Goal: Task Accomplishment & Management: Use online tool/utility

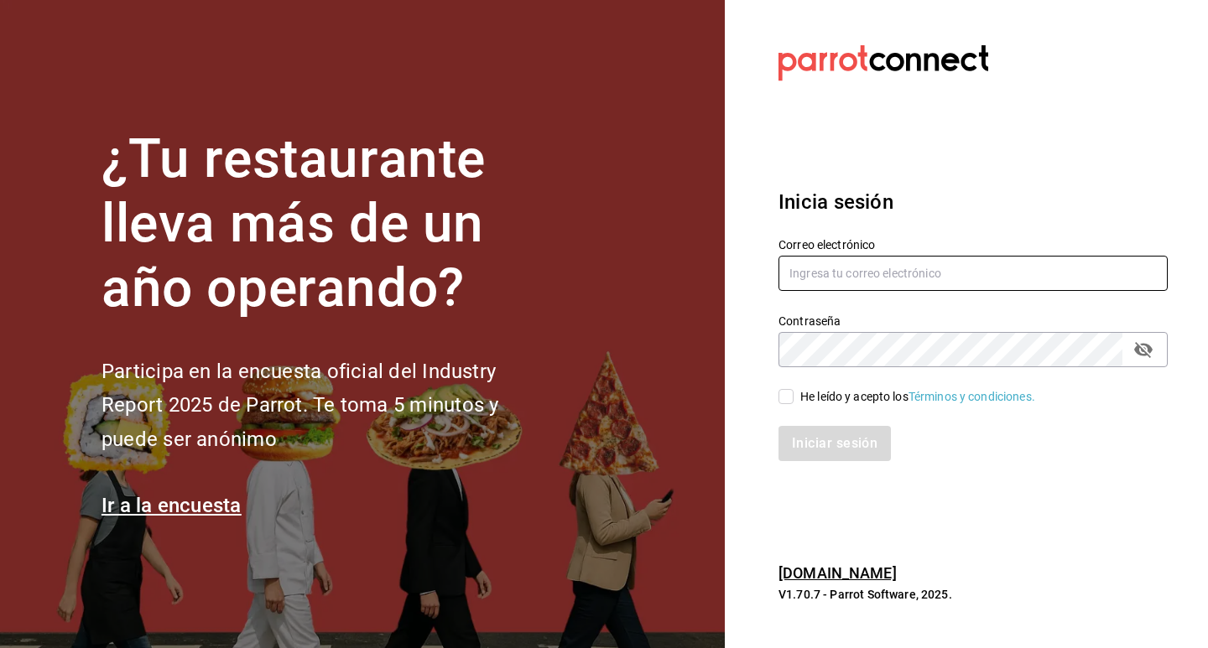
type input "[EMAIL_ADDRESS][DOMAIN_NAME]"
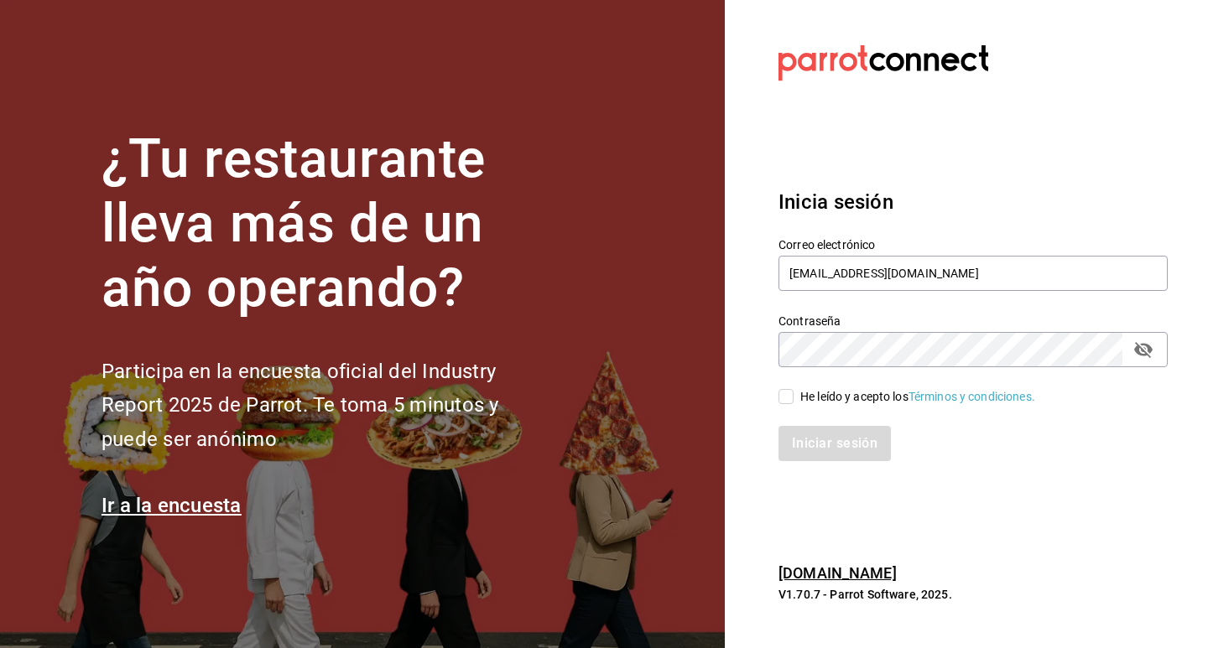
click at [785, 393] on input "He leído y acepto los Términos y condiciones." at bounding box center [786, 396] width 15 height 15
checkbox input "true"
click at [824, 443] on button "Iniciar sesión" at bounding box center [836, 443] width 114 height 35
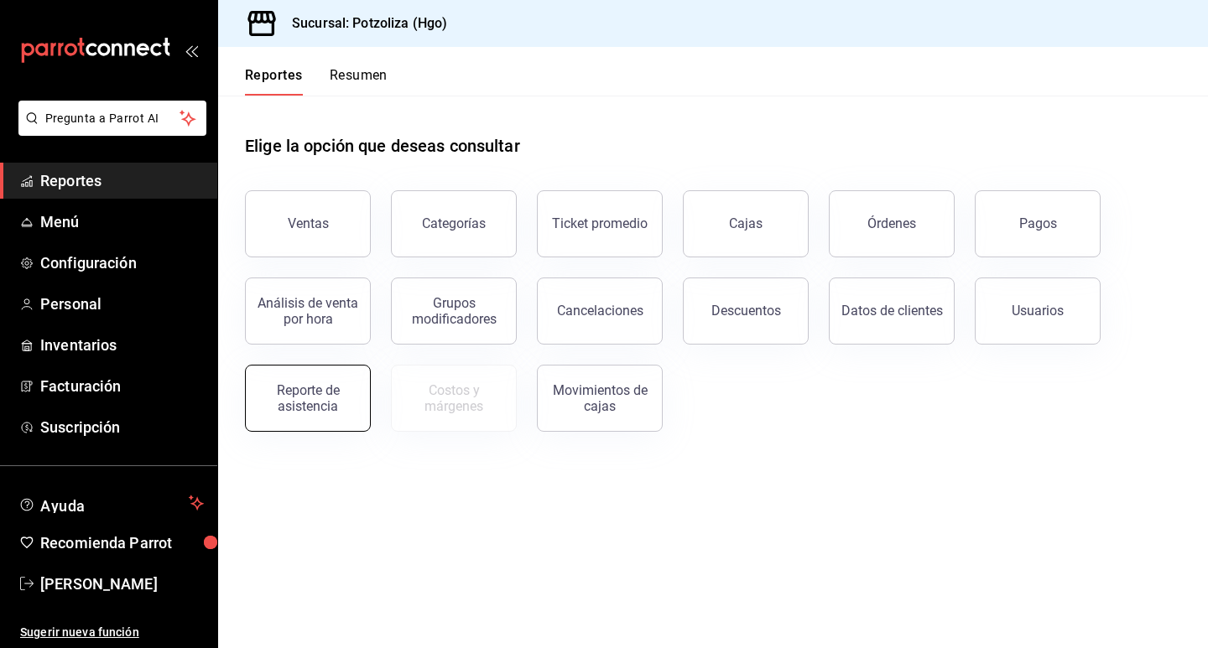
click at [320, 389] on div "Reporte de asistencia" at bounding box center [308, 399] width 104 height 32
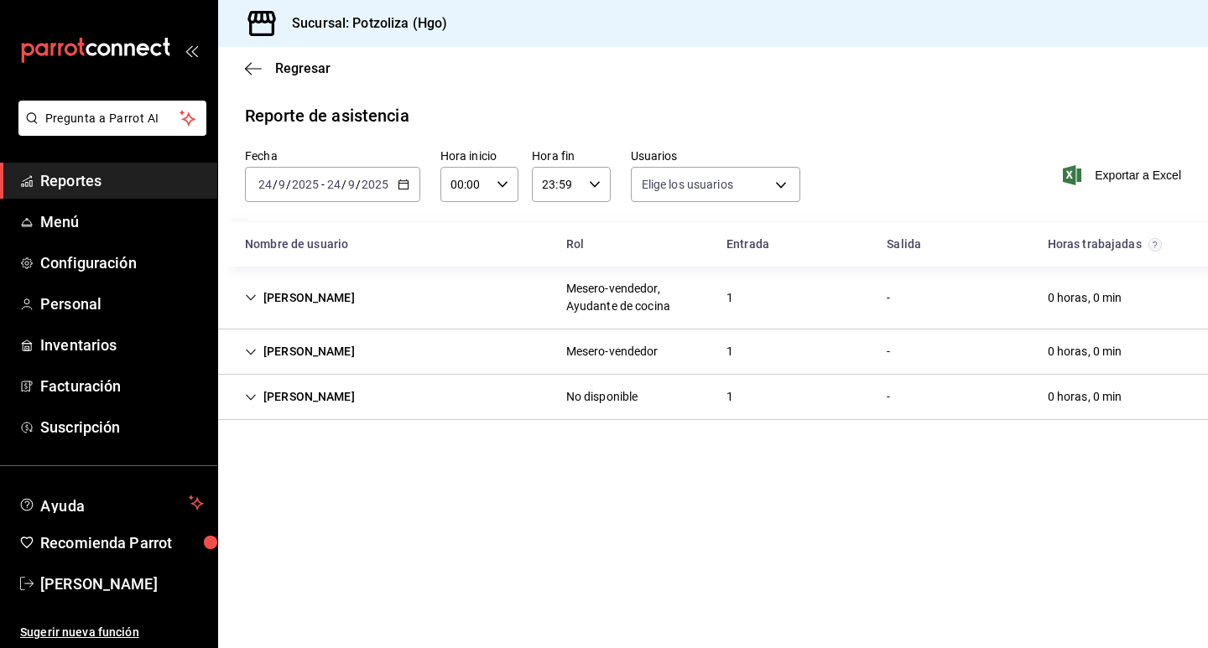
type input "2eb1ca2e-f20e-498e-958b-7cc517dcc04a,32342c36-6294-4cfc-9a60-e2ca69f57703,33c82…"
click at [408, 180] on icon "button" at bounding box center [404, 185] width 12 height 12
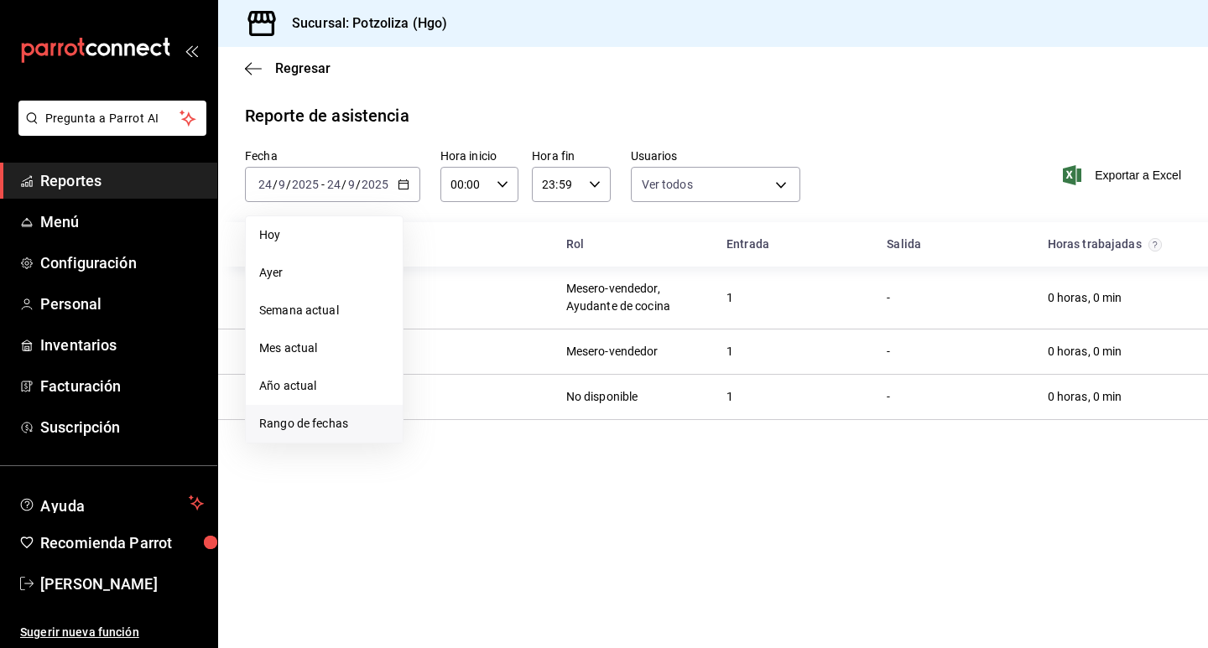
click at [329, 426] on span "Rango de fechas" at bounding box center [324, 424] width 130 height 18
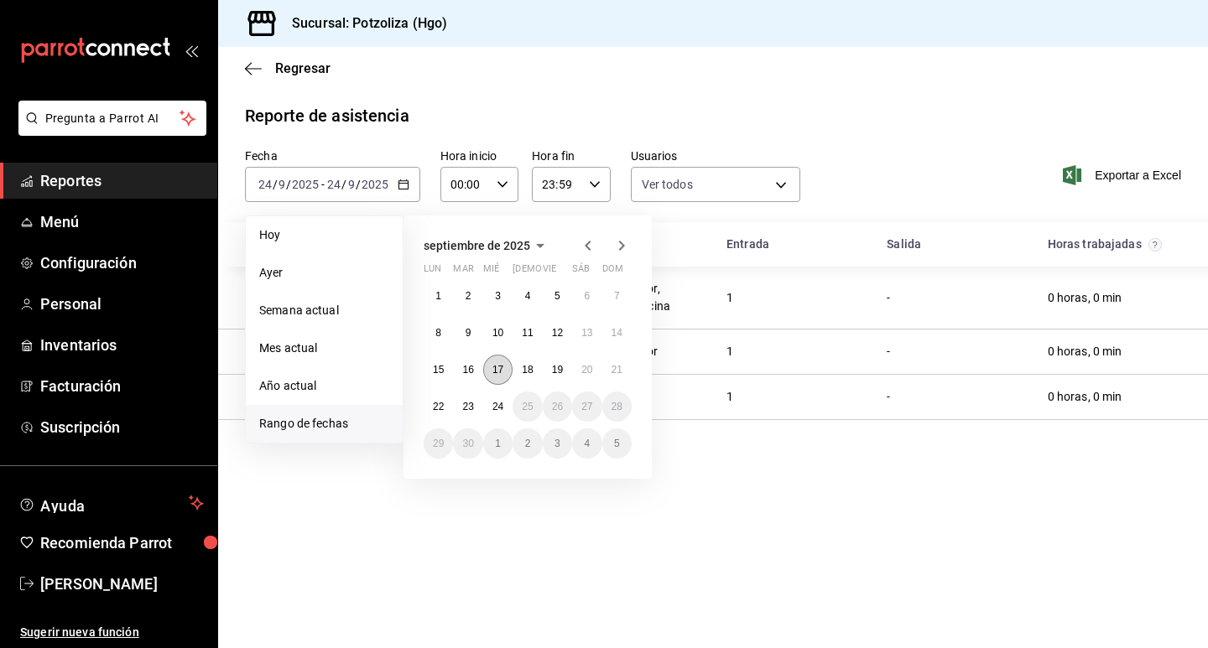
click at [495, 378] on button "17" at bounding box center [497, 370] width 29 height 30
click at [471, 405] on abbr "23" at bounding box center [467, 407] width 11 height 12
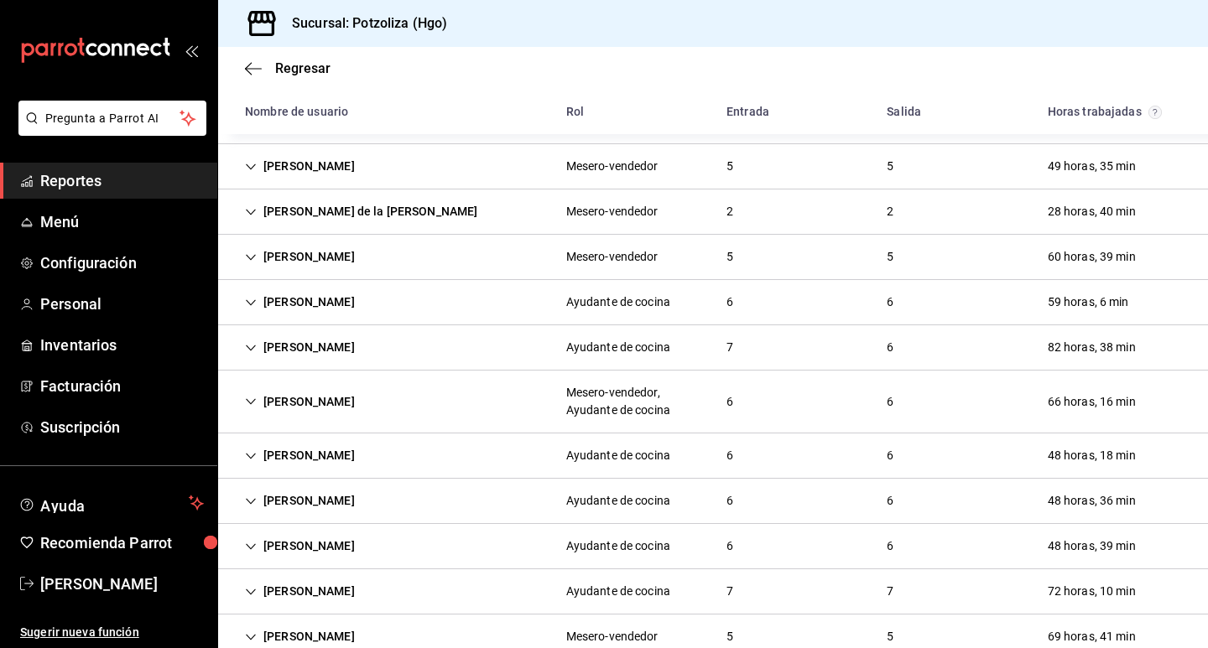
scroll to position [84, 0]
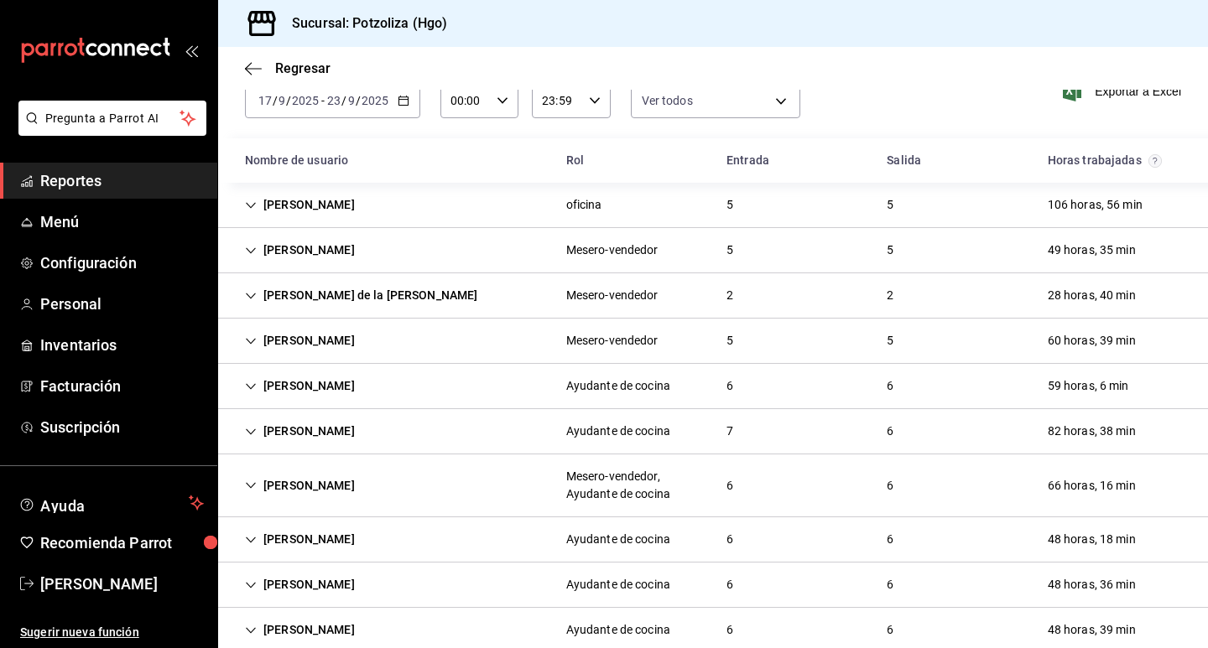
click at [299, 372] on div "patricia islas" at bounding box center [300, 386] width 137 height 31
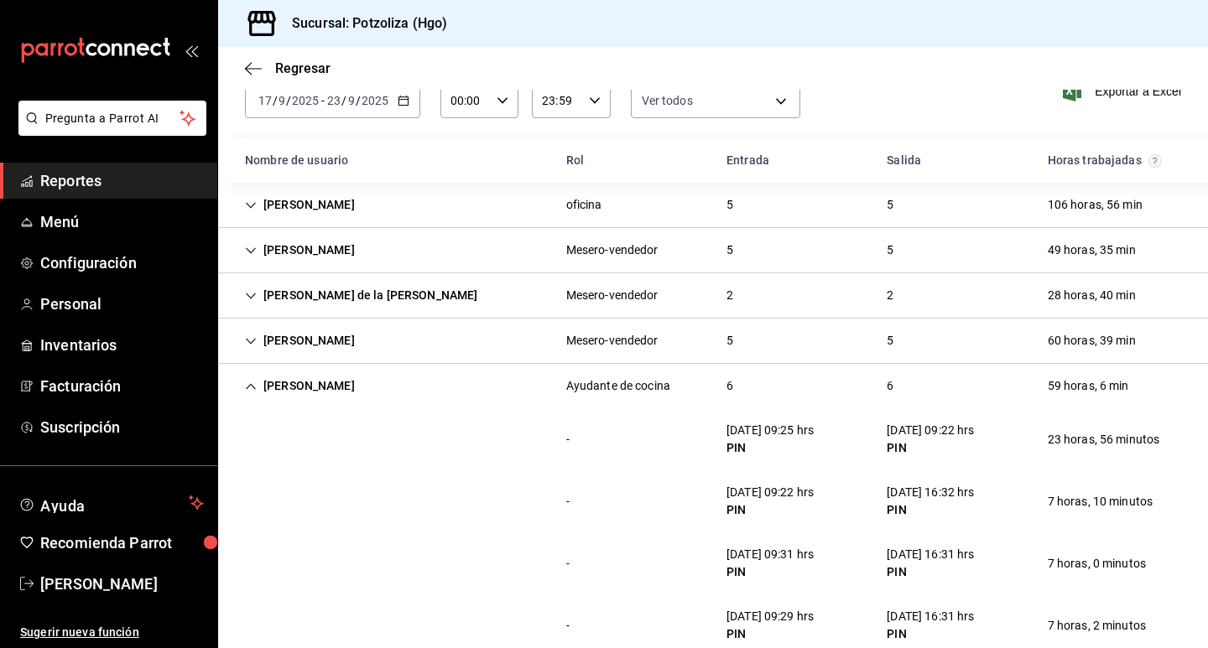
click at [253, 389] on icon "Cell" at bounding box center [251, 387] width 12 height 12
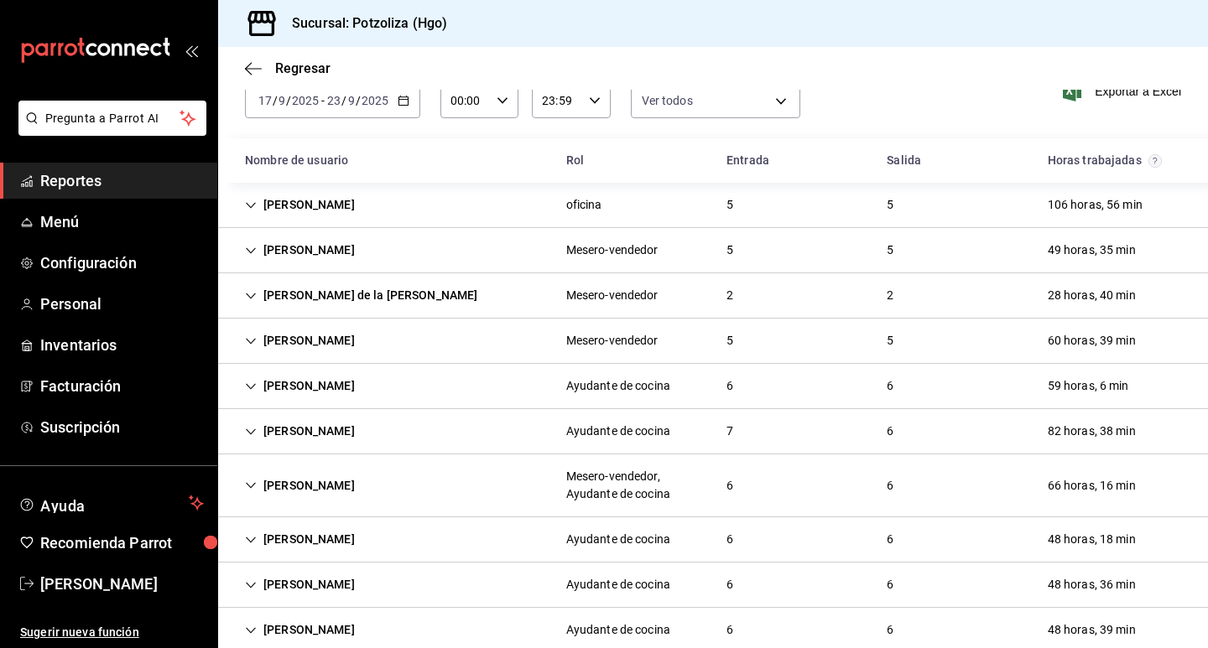
click at [252, 431] on icon "Cell" at bounding box center [251, 432] width 12 height 12
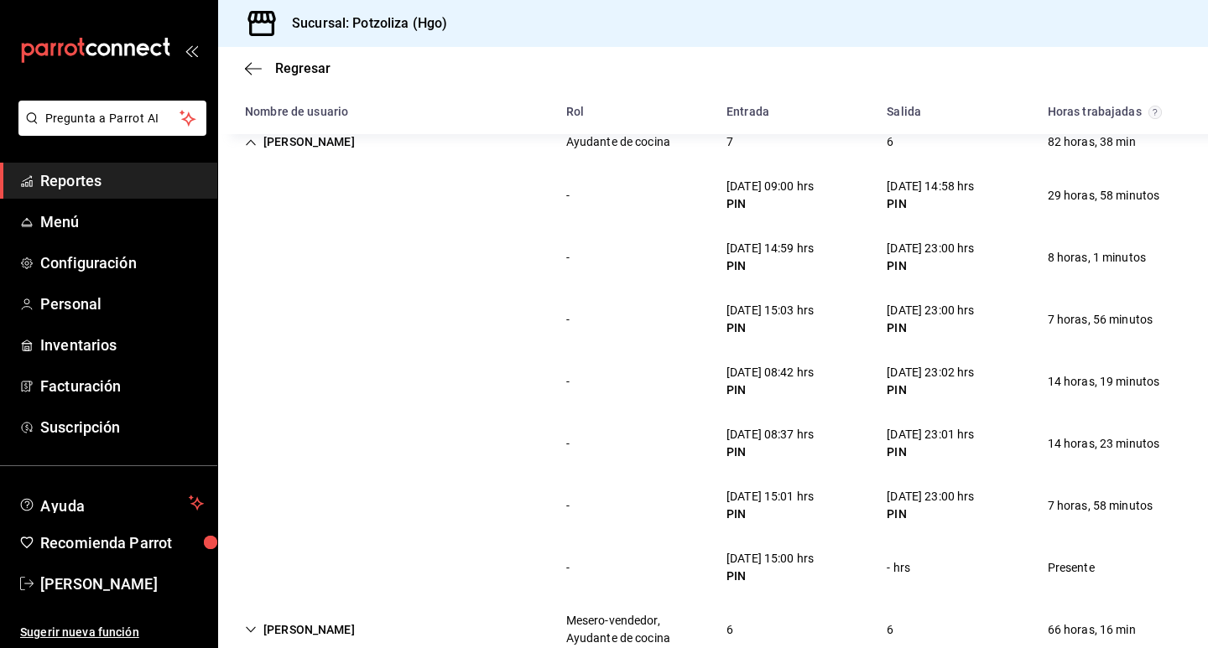
scroll to position [336, 0]
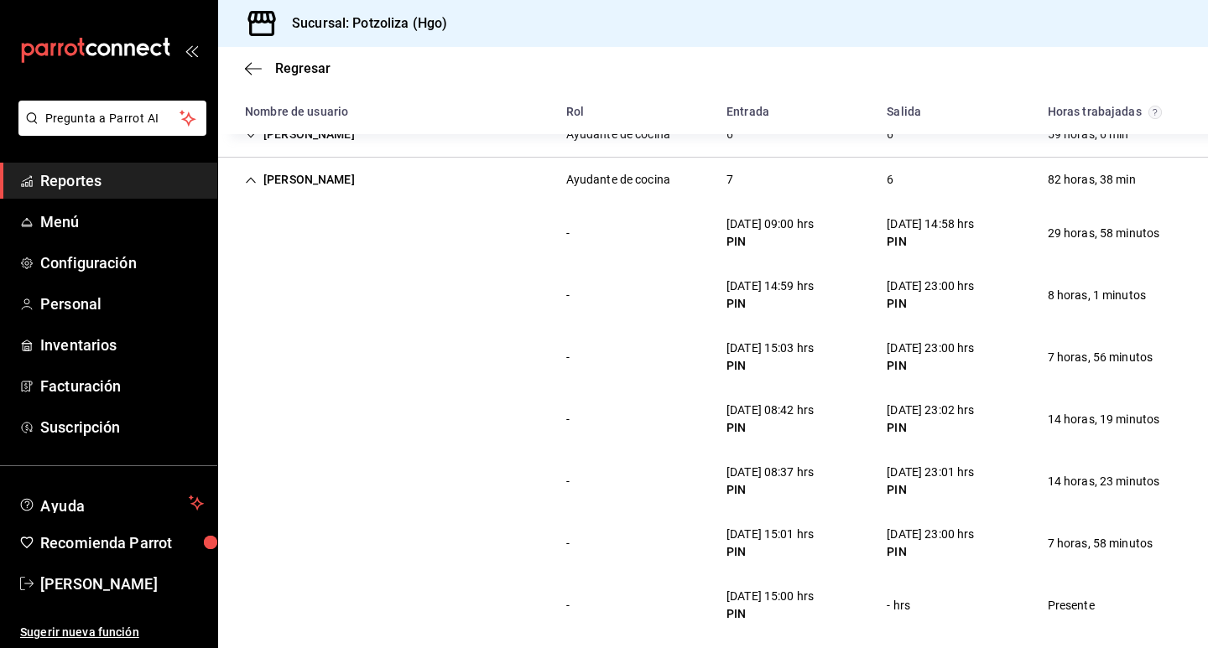
click at [251, 179] on icon "Cell" at bounding box center [251, 180] width 10 height 6
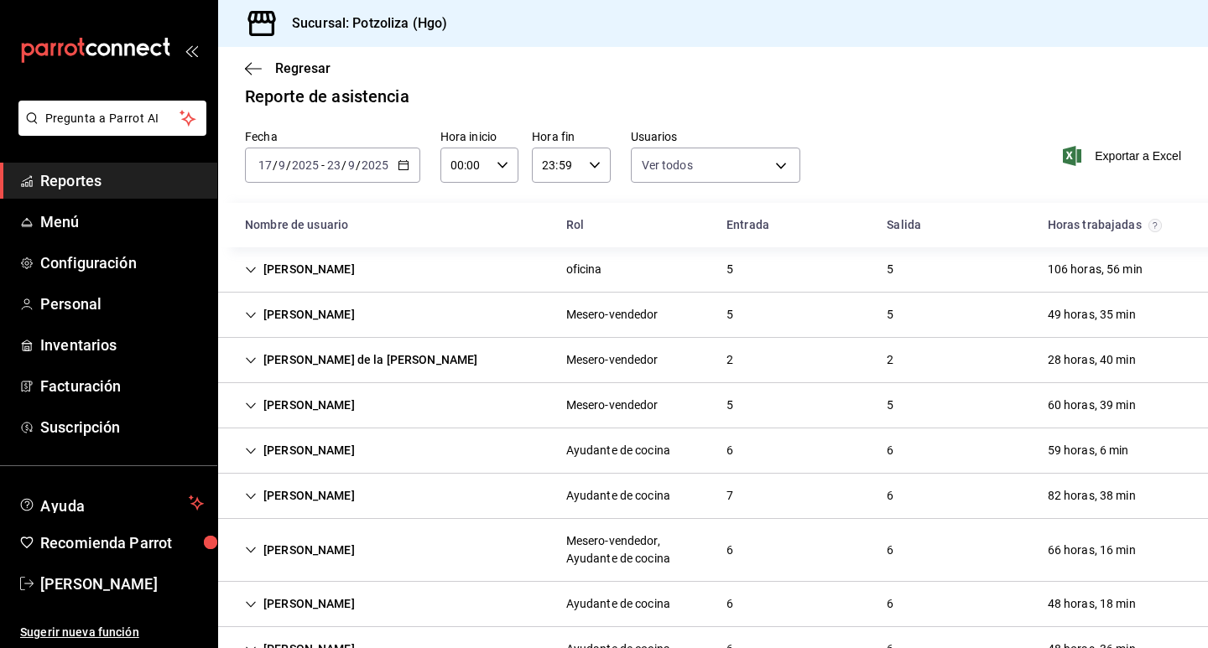
scroll to position [0, 0]
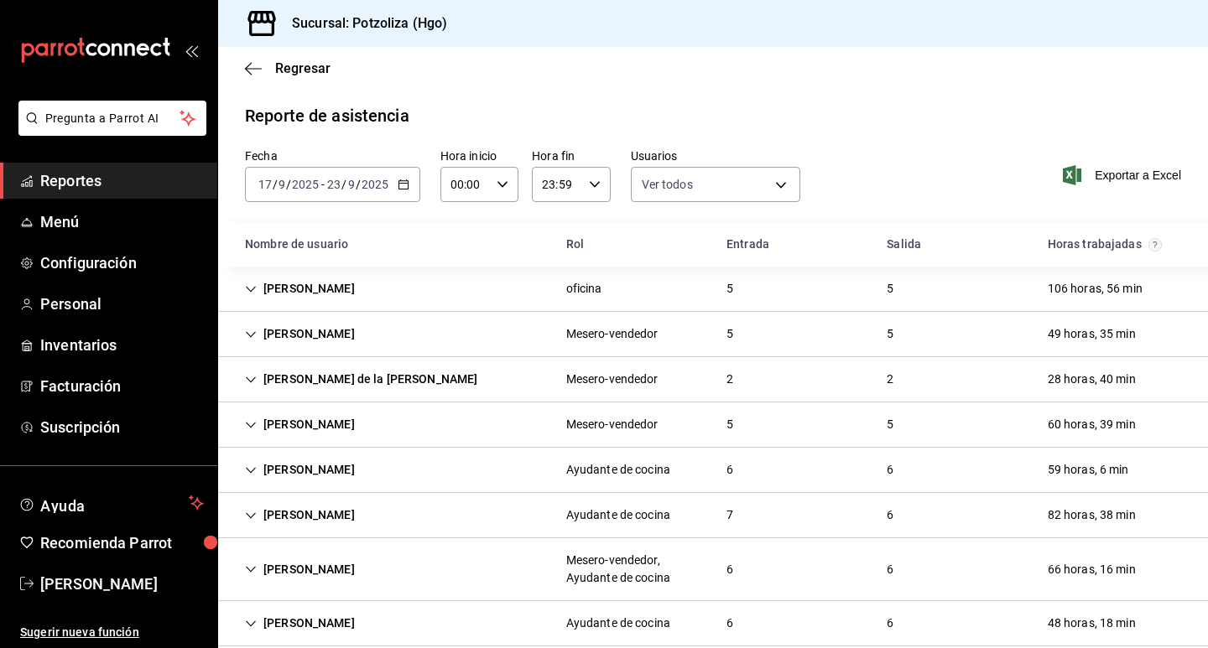
click at [248, 427] on icon "Cell" at bounding box center [251, 425] width 12 height 12
click at [244, 426] on div "karla campos" at bounding box center [300, 424] width 137 height 31
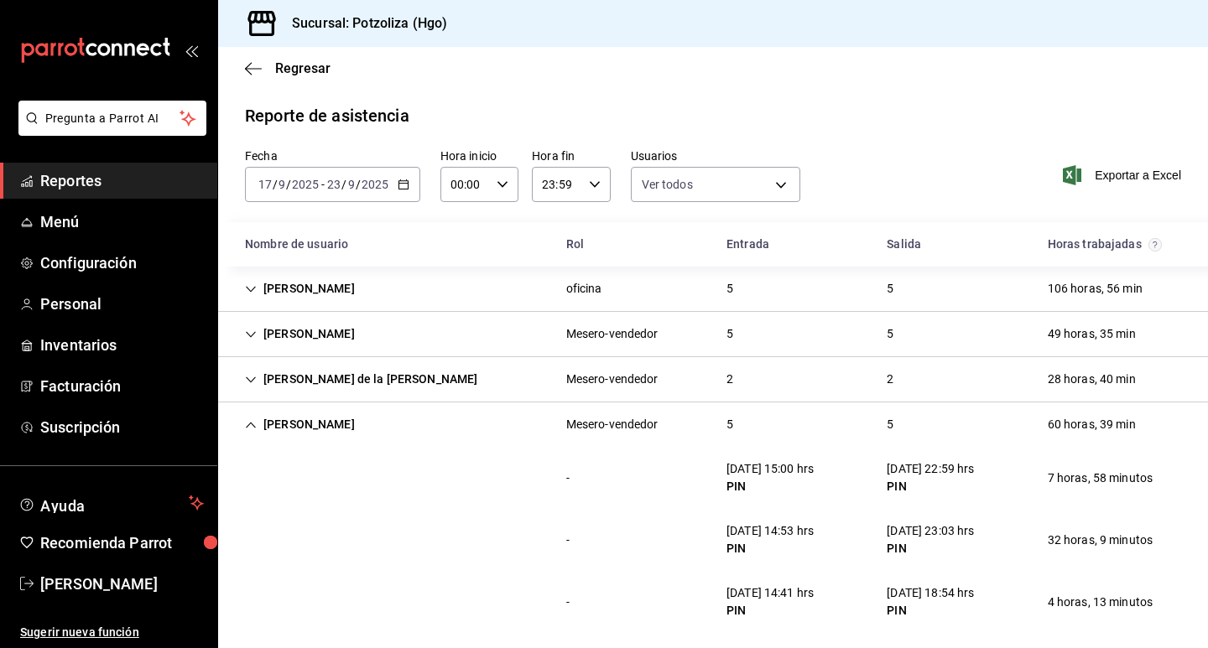
click at [254, 425] on icon "Cell" at bounding box center [251, 425] width 12 height 12
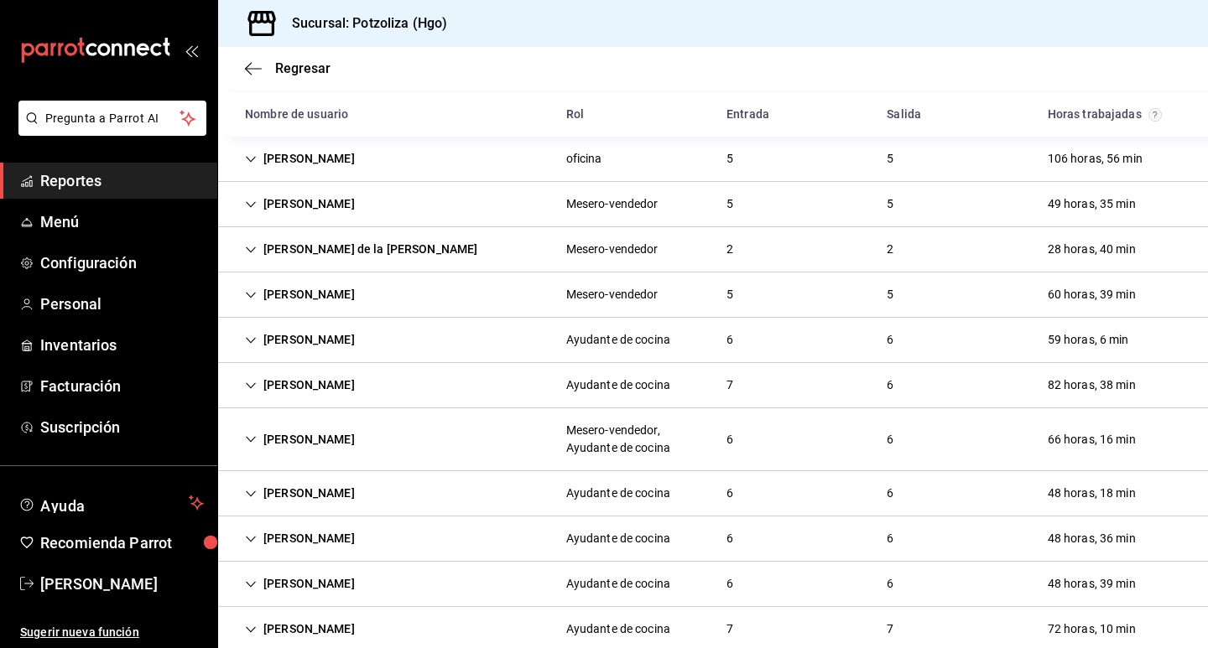
scroll to position [168, 0]
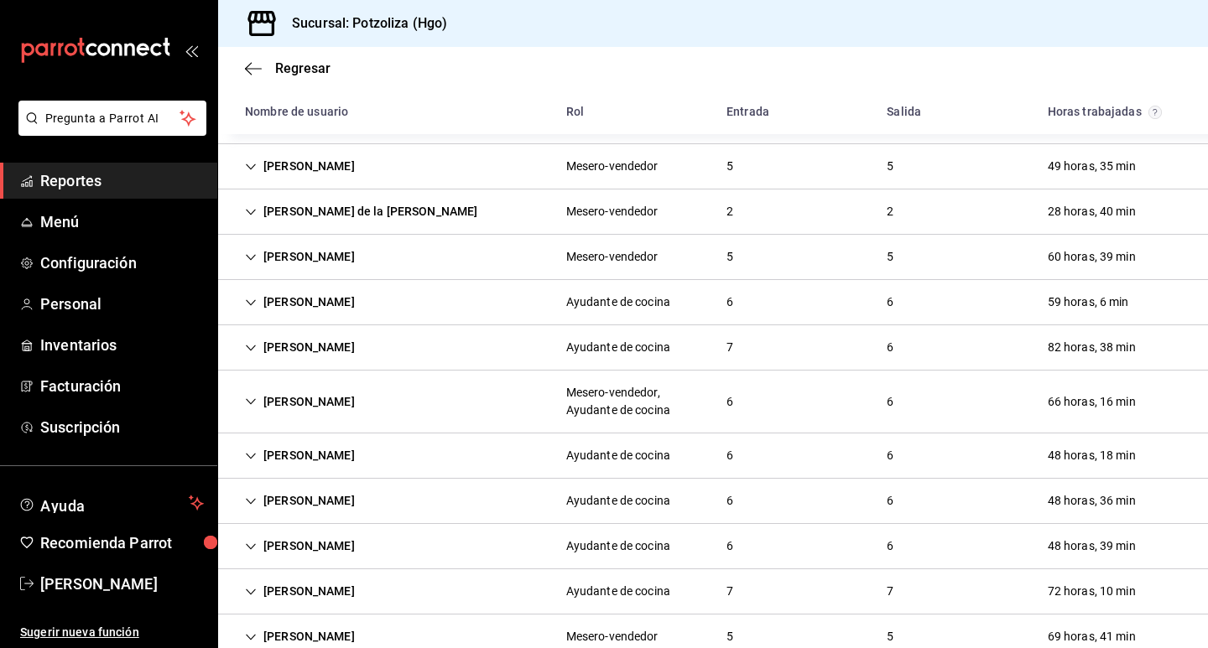
click at [243, 457] on div "maria de lourdes chino" at bounding box center [300, 455] width 137 height 31
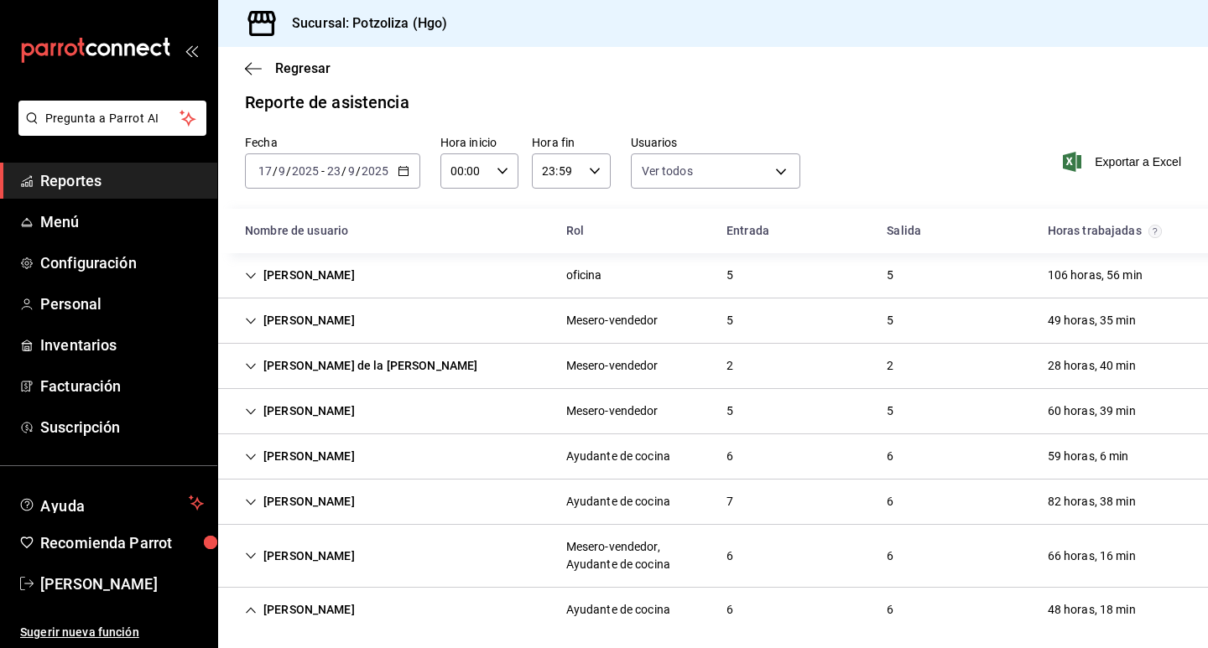
scroll to position [0, 0]
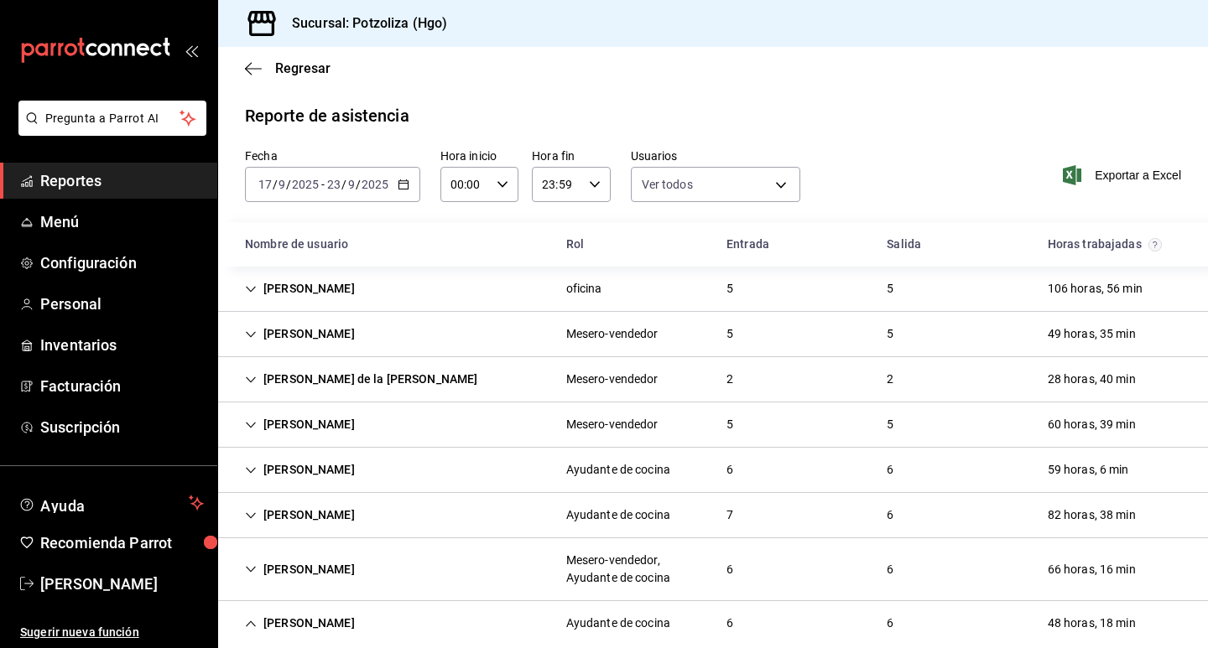
click at [251, 284] on icon "Cell" at bounding box center [251, 290] width 12 height 12
click at [249, 289] on icon "Cell" at bounding box center [251, 290] width 12 height 12
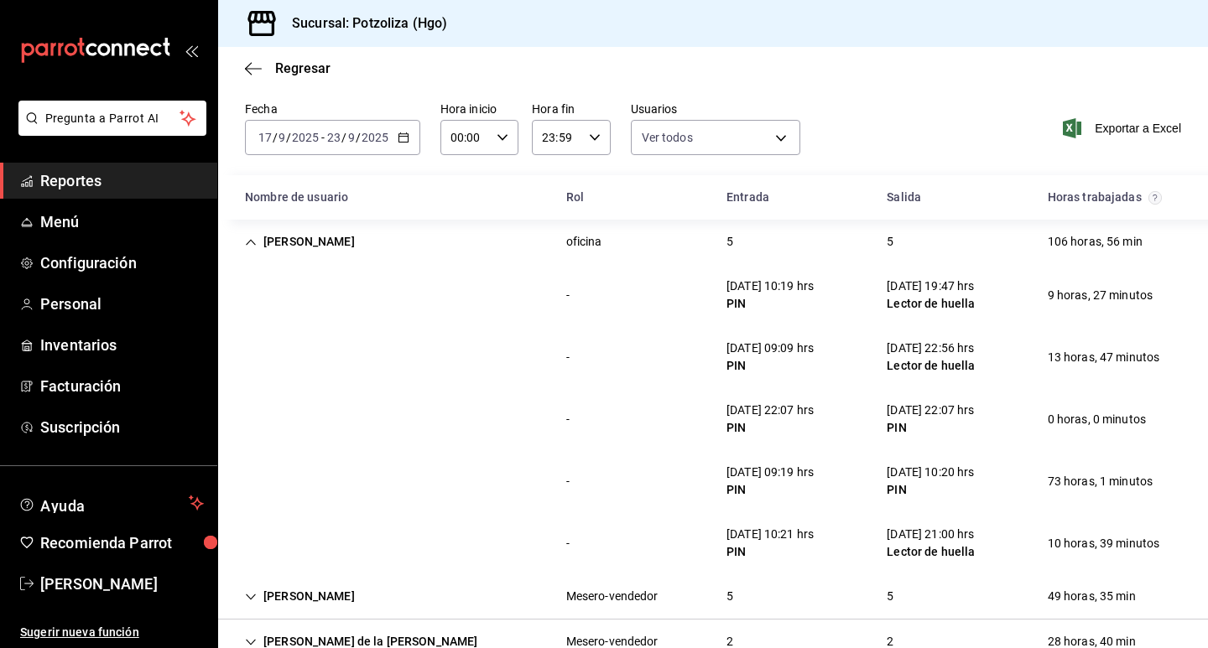
scroll to position [84, 0]
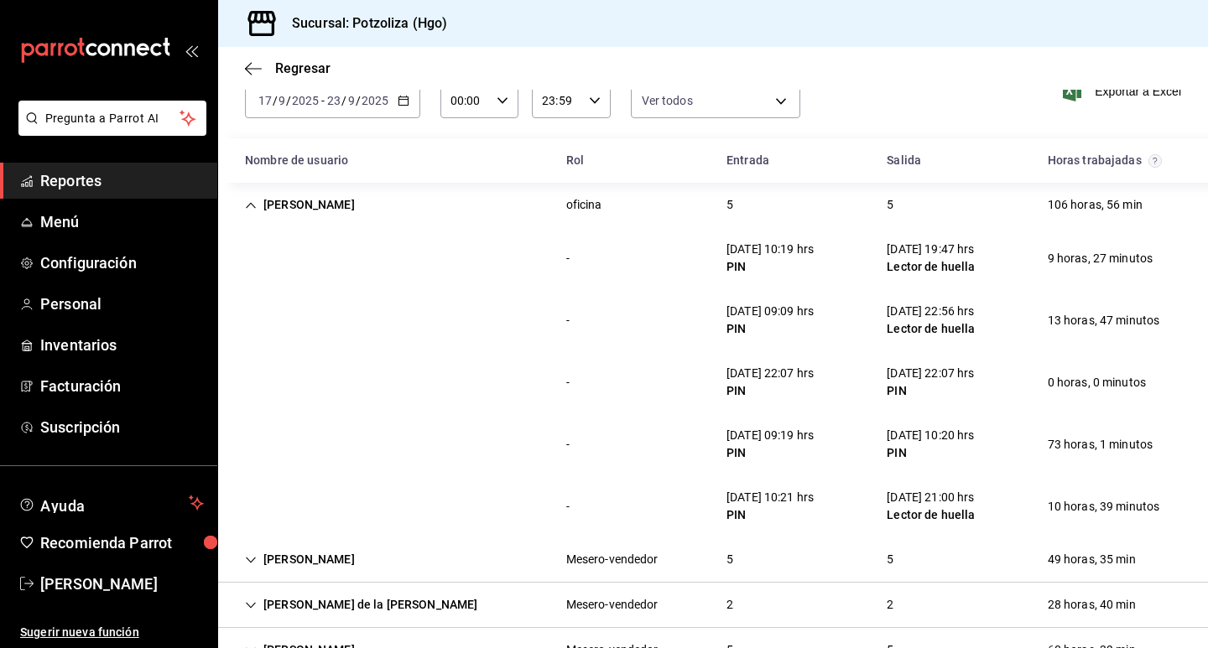
click at [252, 206] on icon "Cell" at bounding box center [251, 206] width 12 height 12
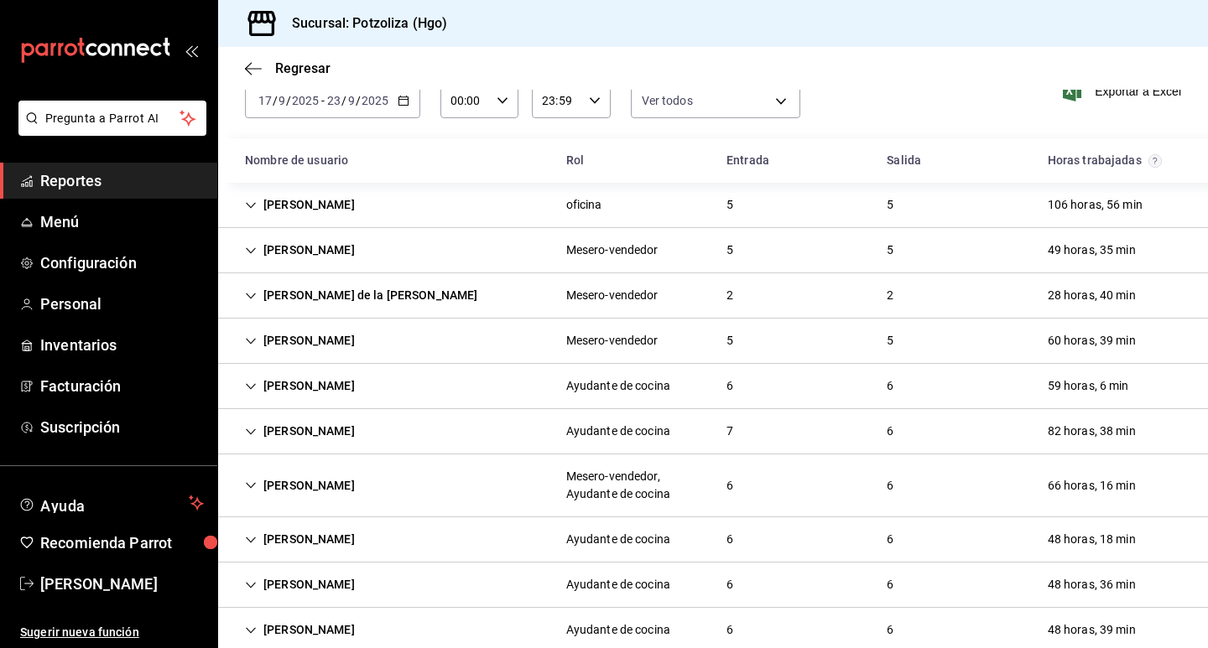
click at [253, 250] on icon "Cell" at bounding box center [251, 250] width 10 height 6
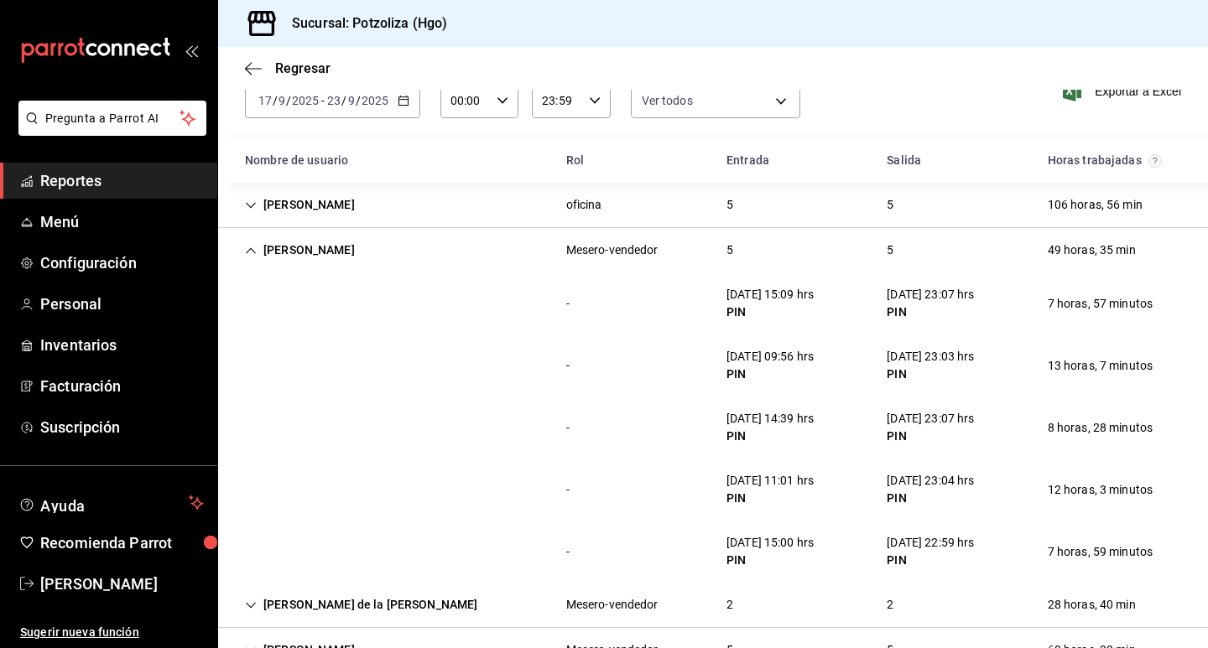
click at [250, 201] on icon "Cell" at bounding box center [251, 206] width 12 height 12
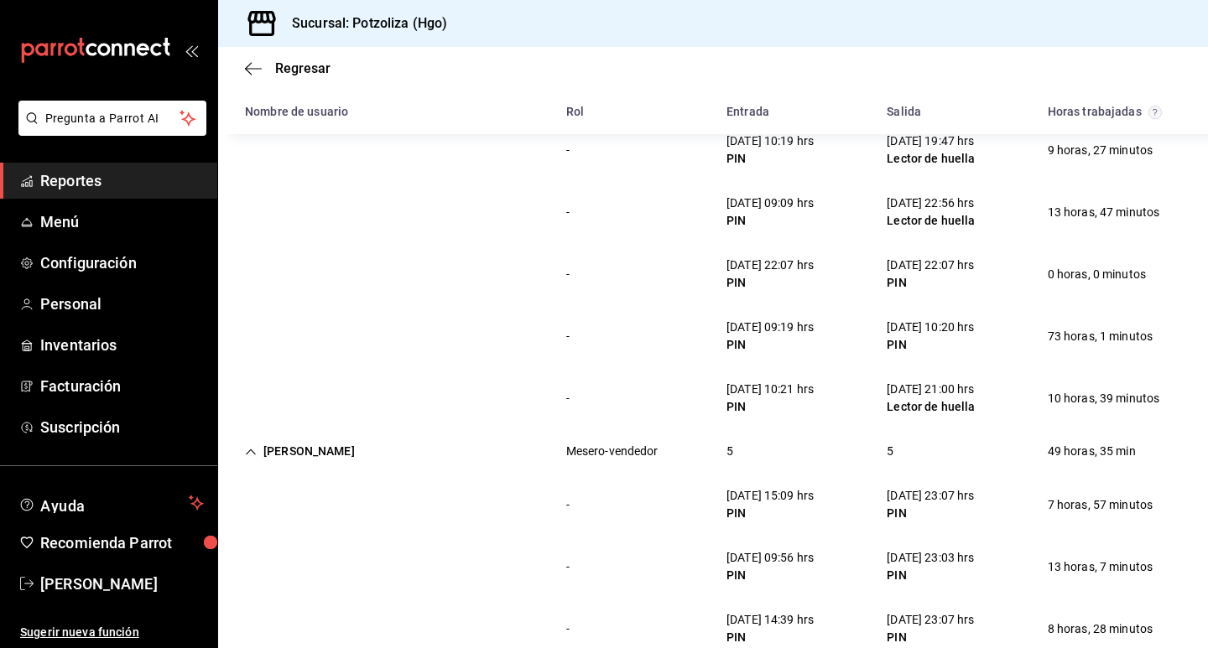
scroll to position [168, 0]
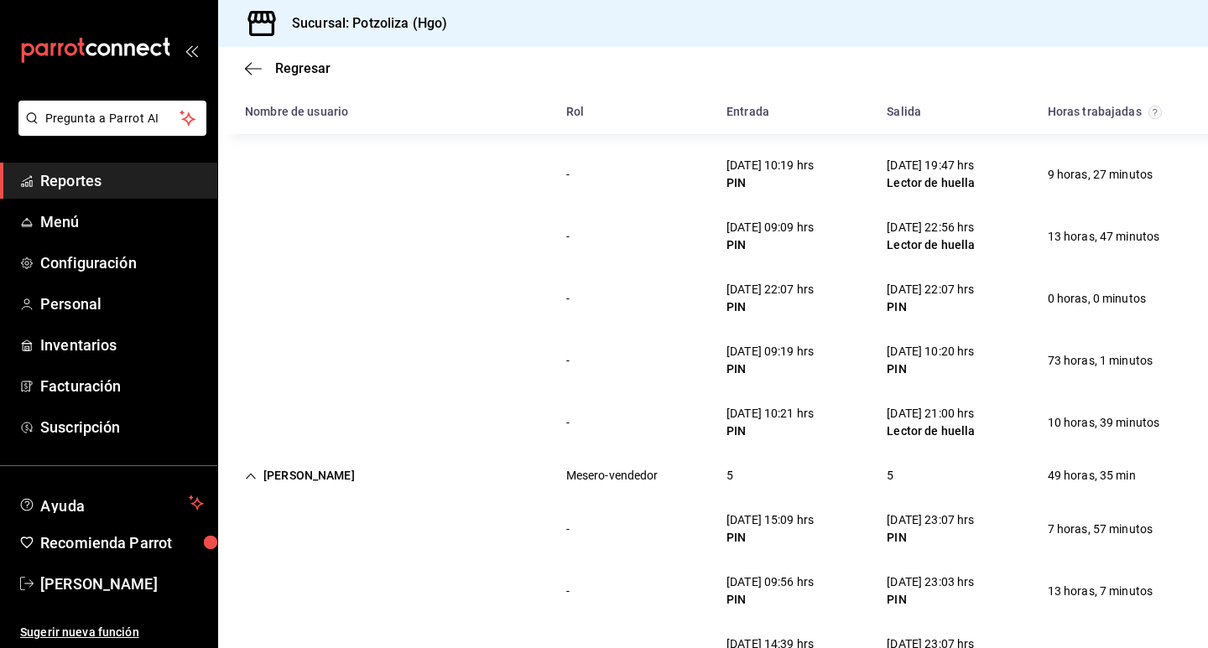
click at [253, 480] on icon "Cell" at bounding box center [251, 477] width 12 height 12
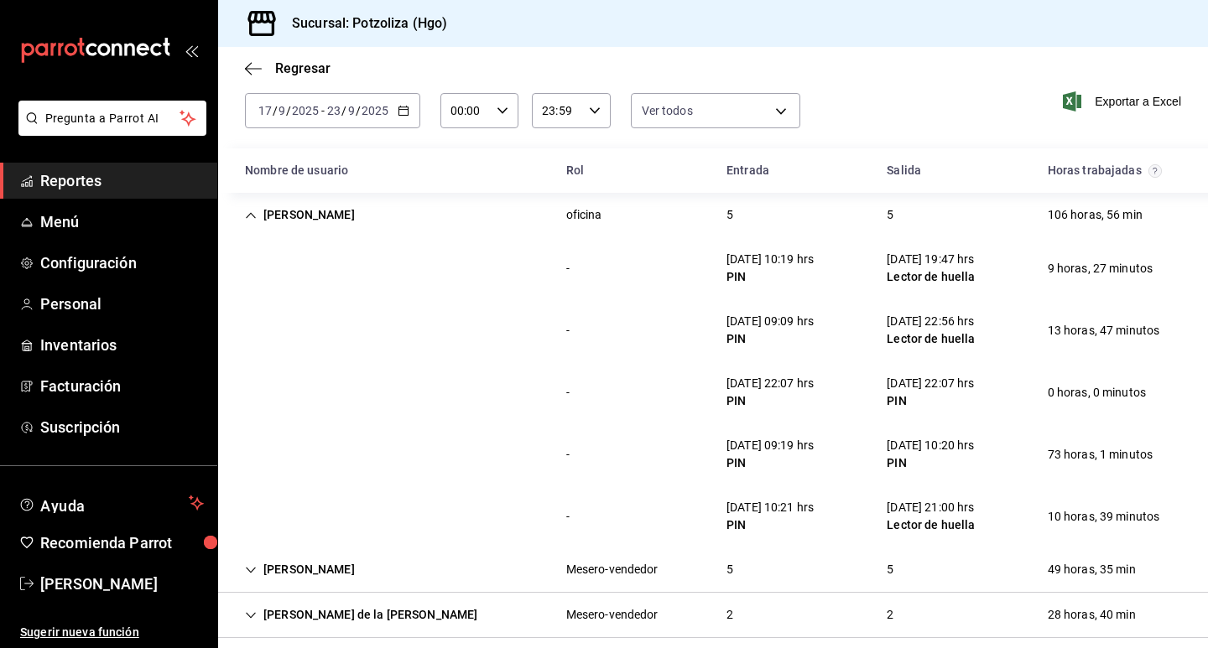
scroll to position [0, 0]
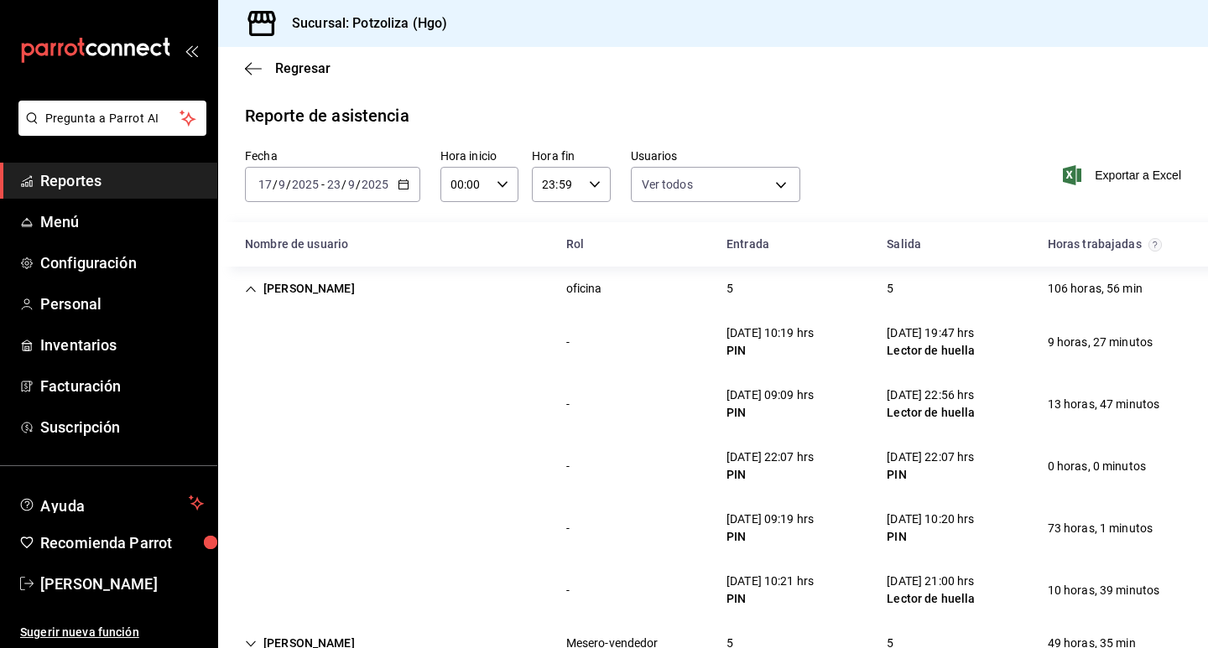
click at [251, 291] on icon "Cell" at bounding box center [251, 290] width 12 height 12
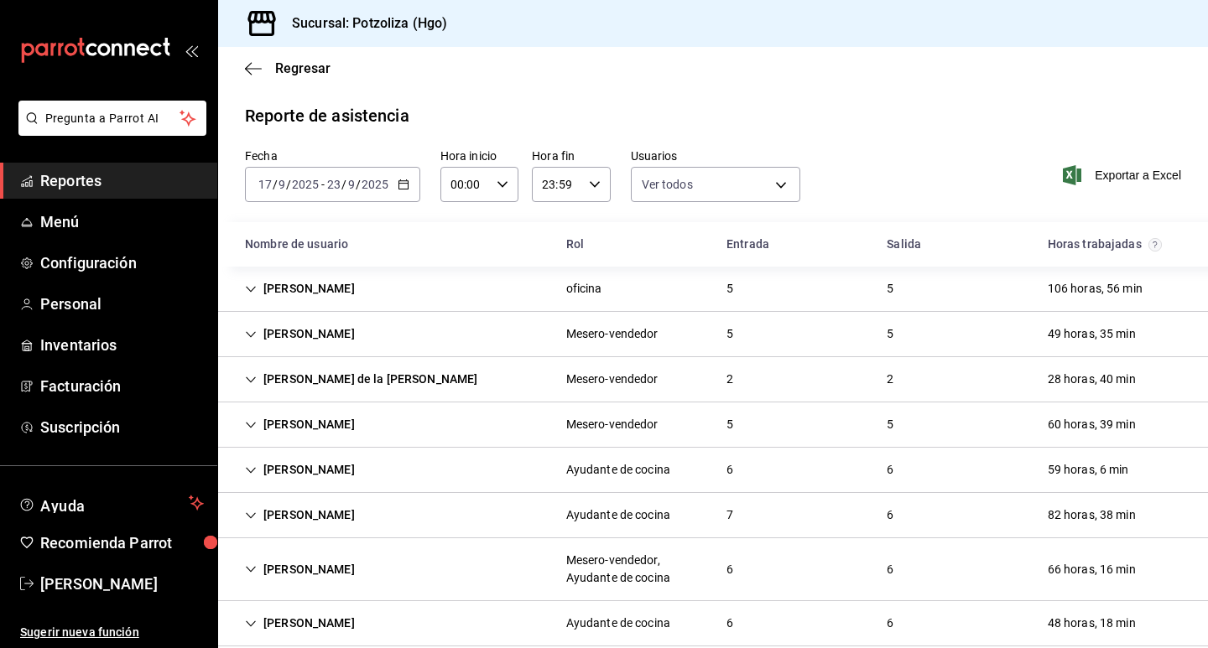
scroll to position [84, 0]
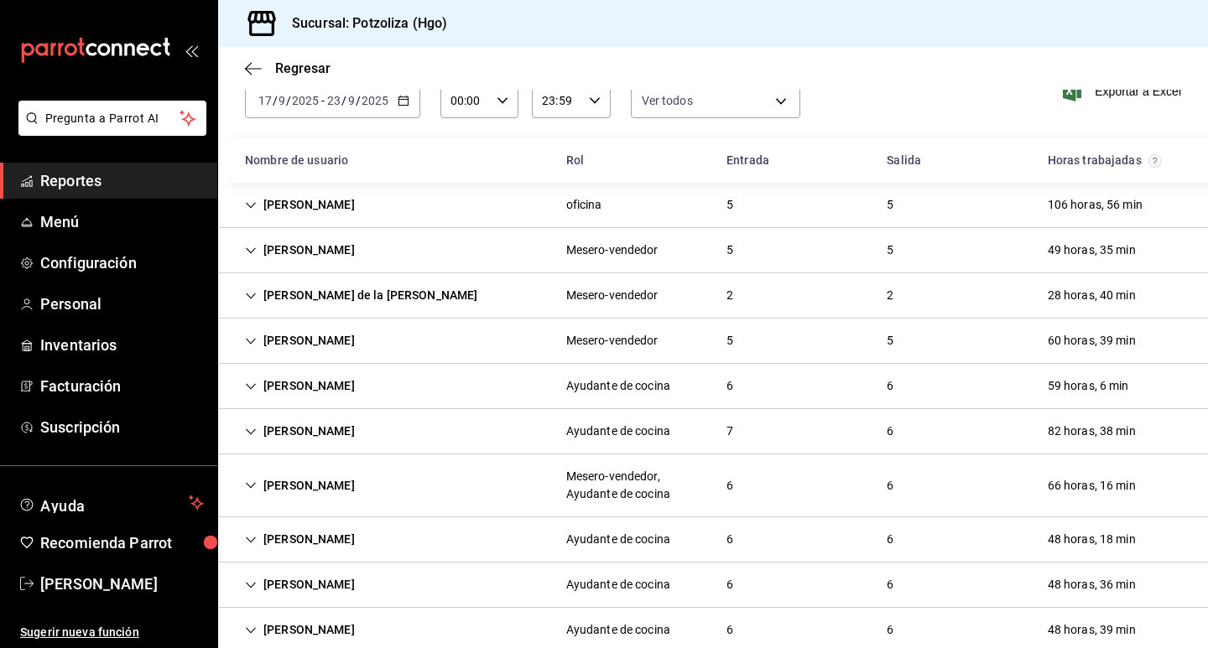
click at [253, 482] on icon "Cell" at bounding box center [251, 486] width 12 height 12
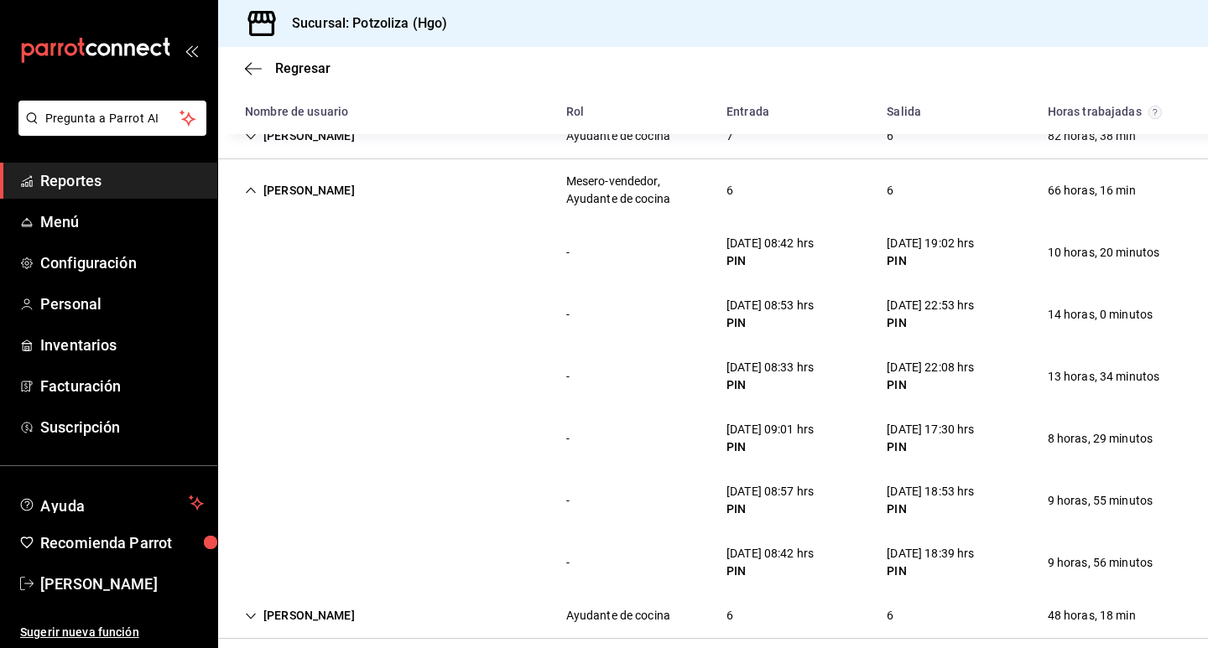
scroll to position [336, 0]
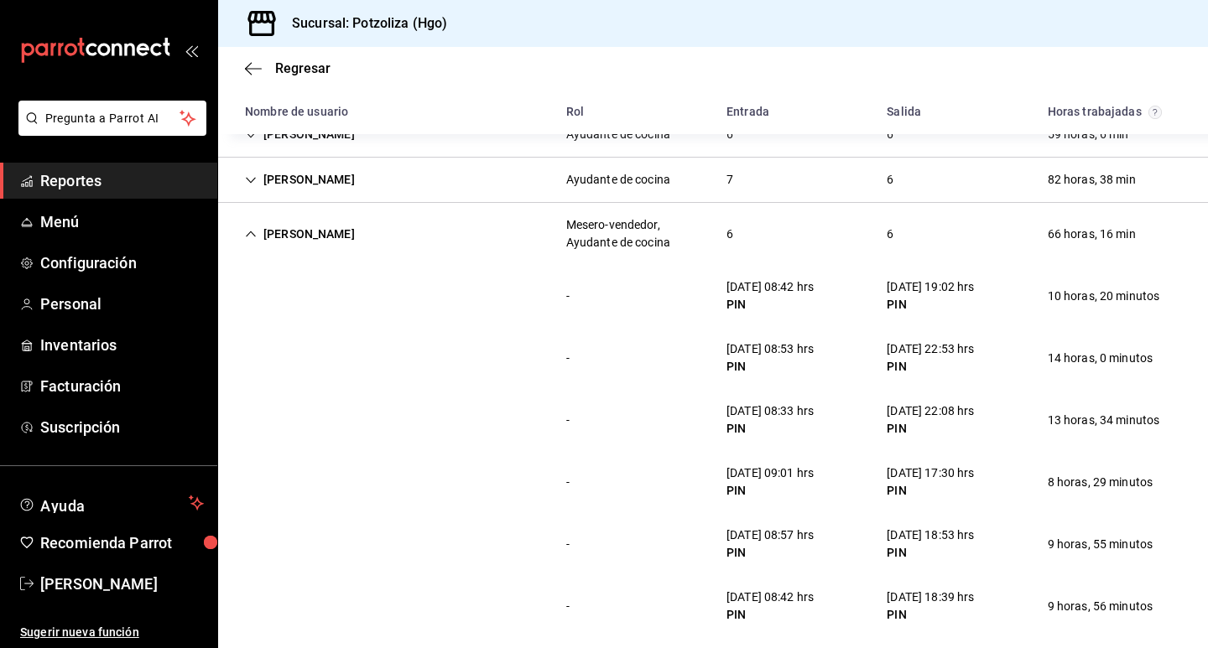
click at [252, 233] on icon "Cell" at bounding box center [251, 235] width 10 height 6
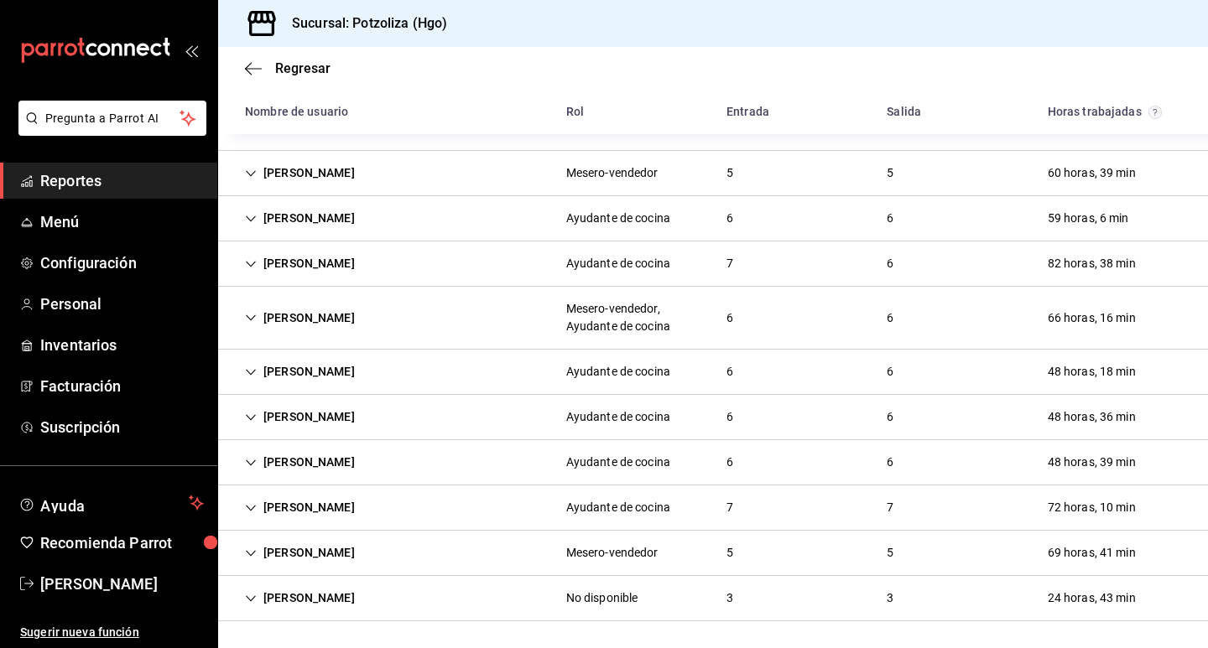
scroll to position [252, 0]
click at [254, 414] on icon "Cell" at bounding box center [251, 418] width 12 height 12
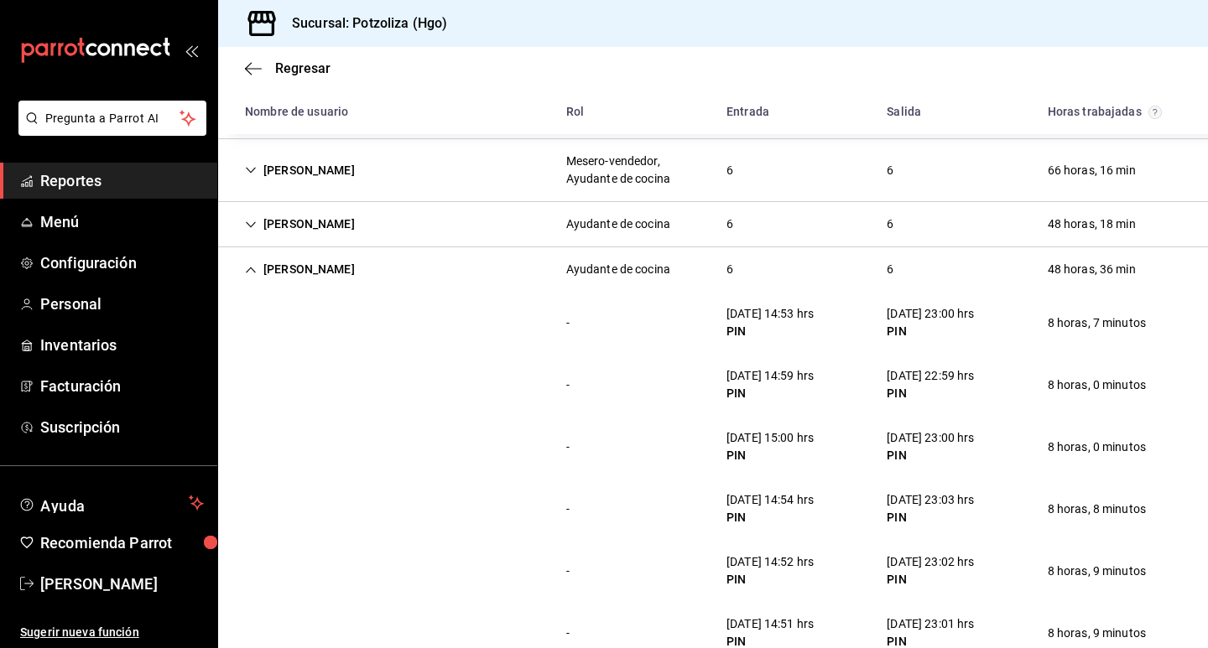
scroll to position [336, 0]
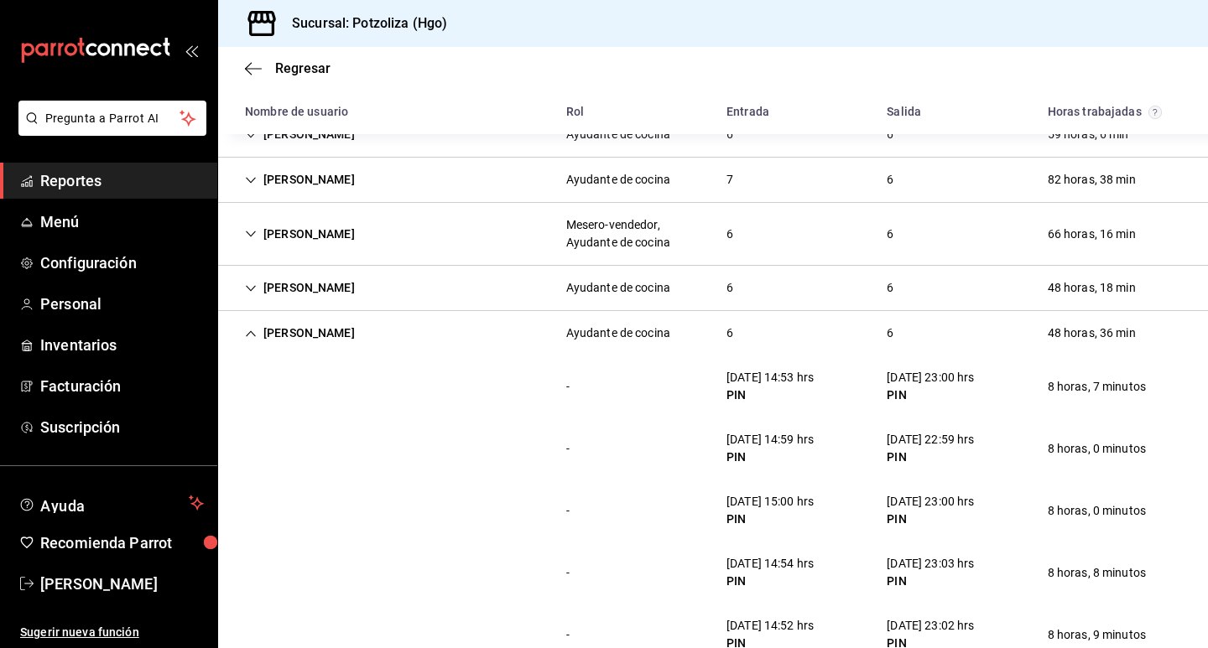
click at [247, 290] on icon "Cell" at bounding box center [251, 289] width 12 height 12
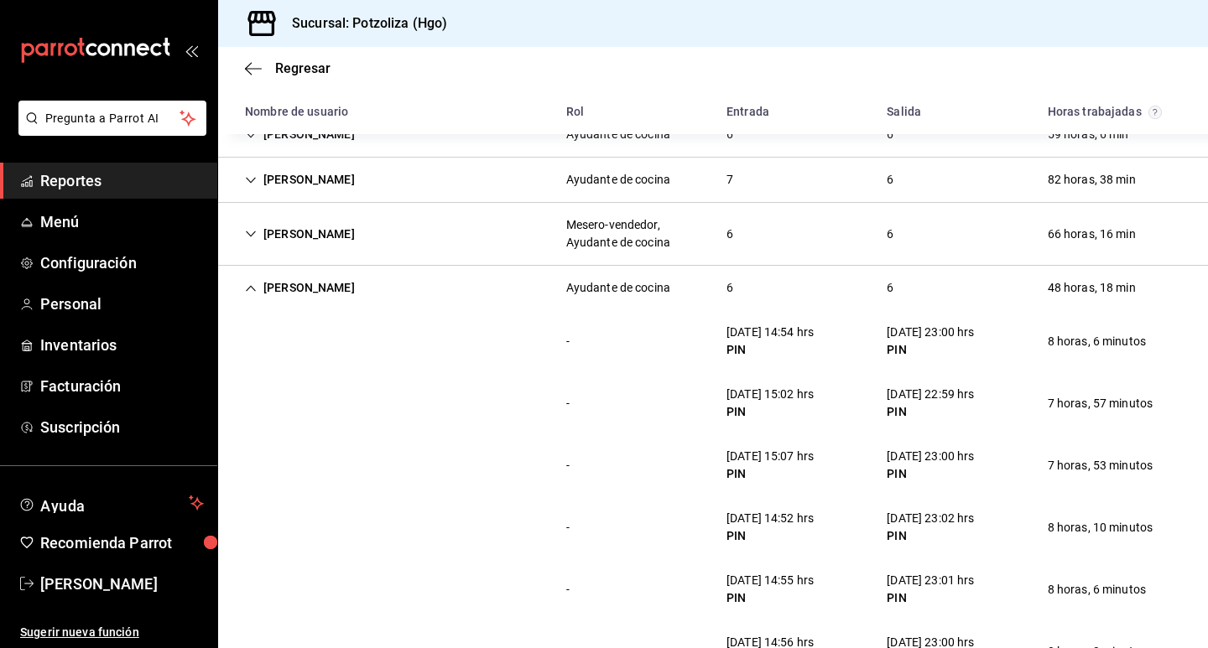
scroll to position [252, 0]
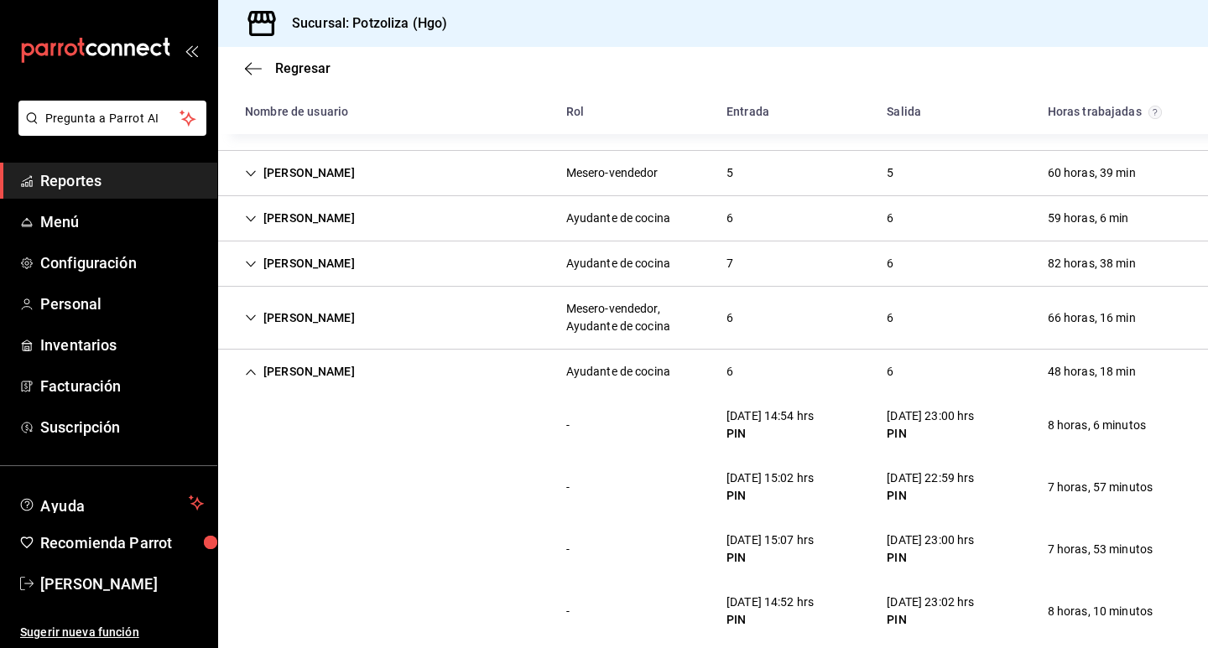
click at [254, 367] on icon "Cell" at bounding box center [251, 373] width 12 height 12
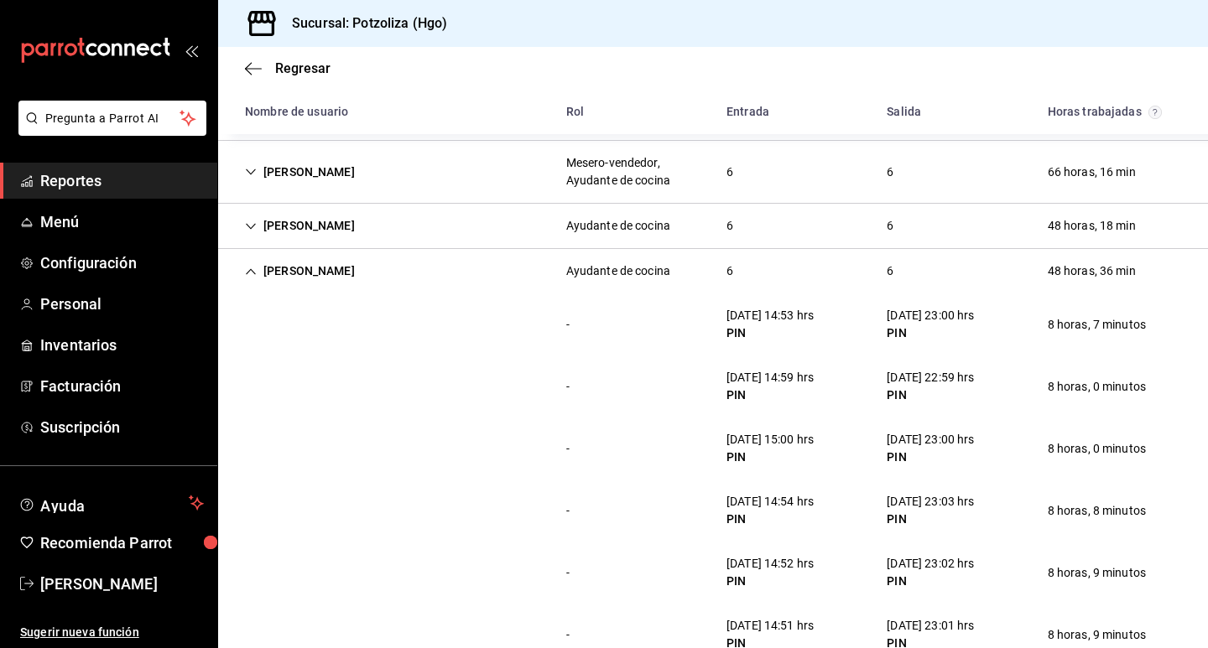
scroll to position [419, 0]
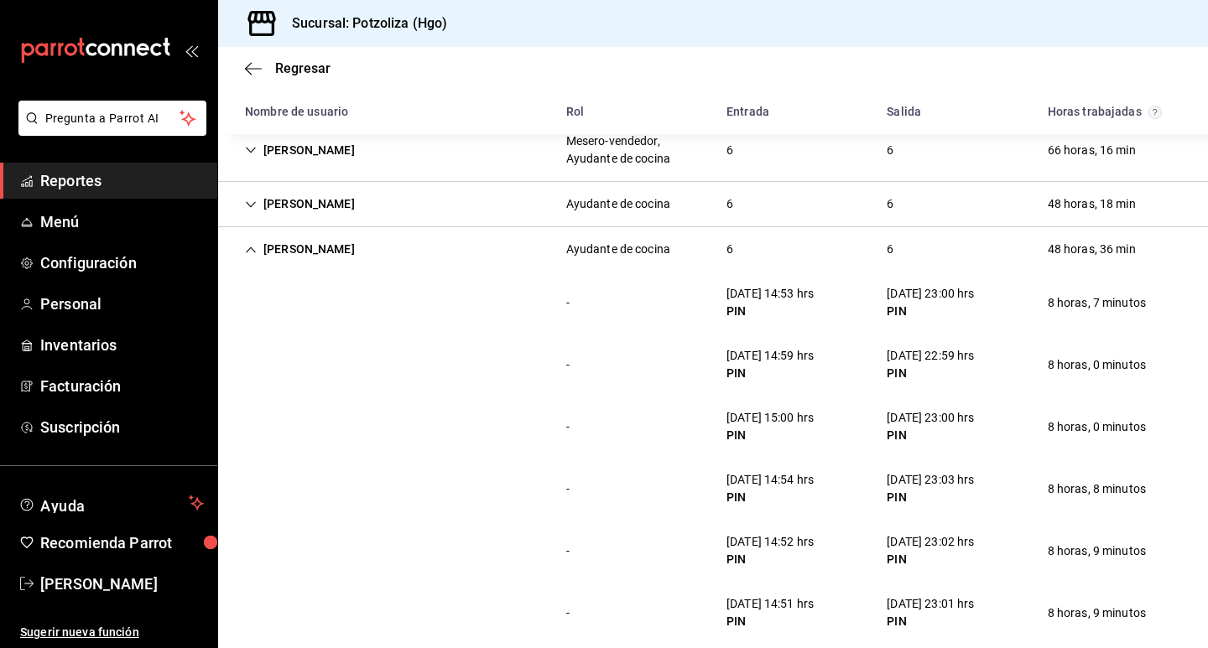
click at [249, 244] on icon "Cell" at bounding box center [251, 250] width 12 height 12
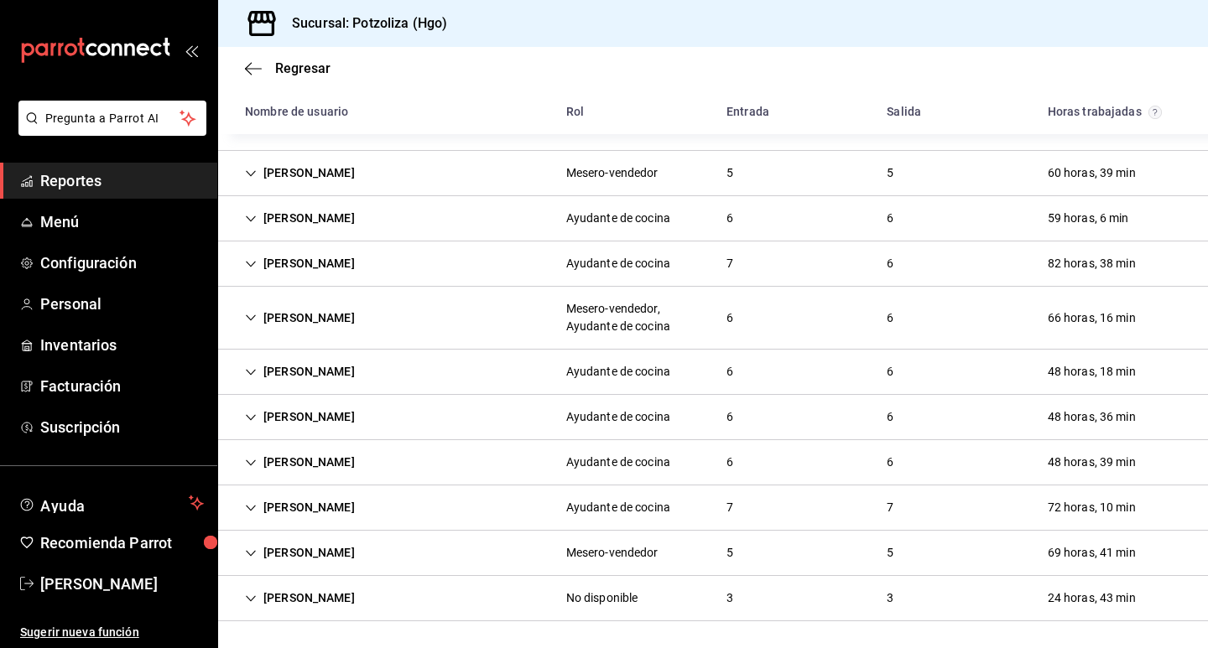
scroll to position [252, 0]
click at [253, 508] on icon "Cell" at bounding box center [251, 509] width 12 height 12
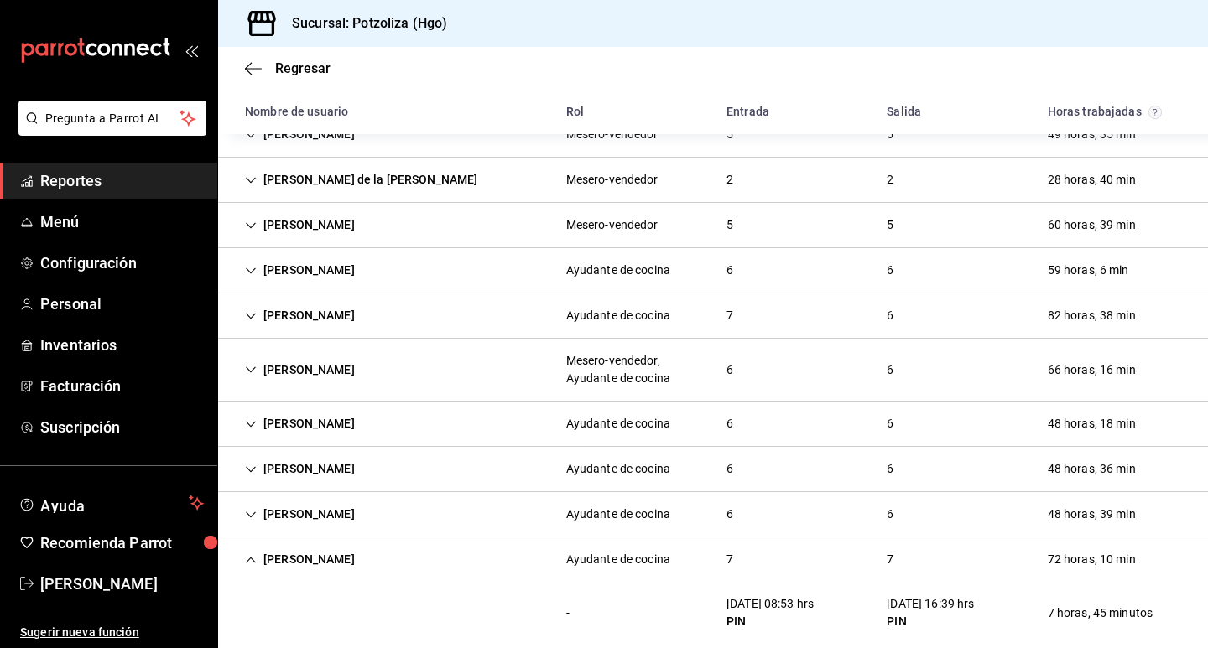
scroll to position [0, 0]
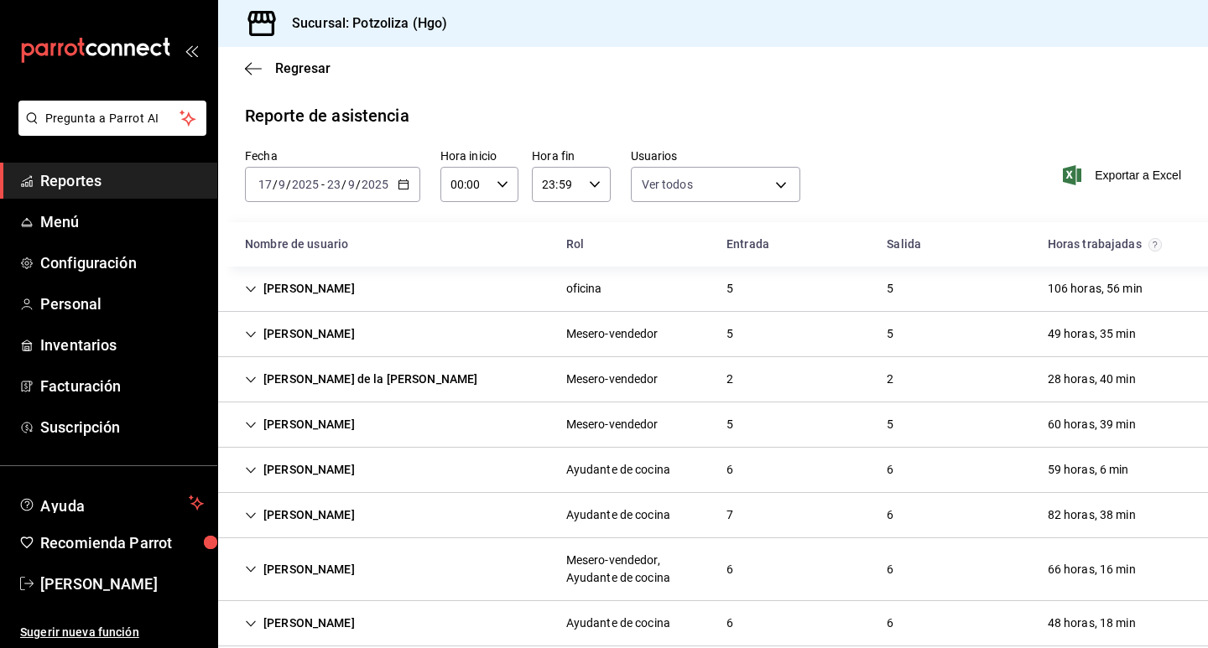
click at [248, 291] on icon "Cell" at bounding box center [251, 290] width 12 height 12
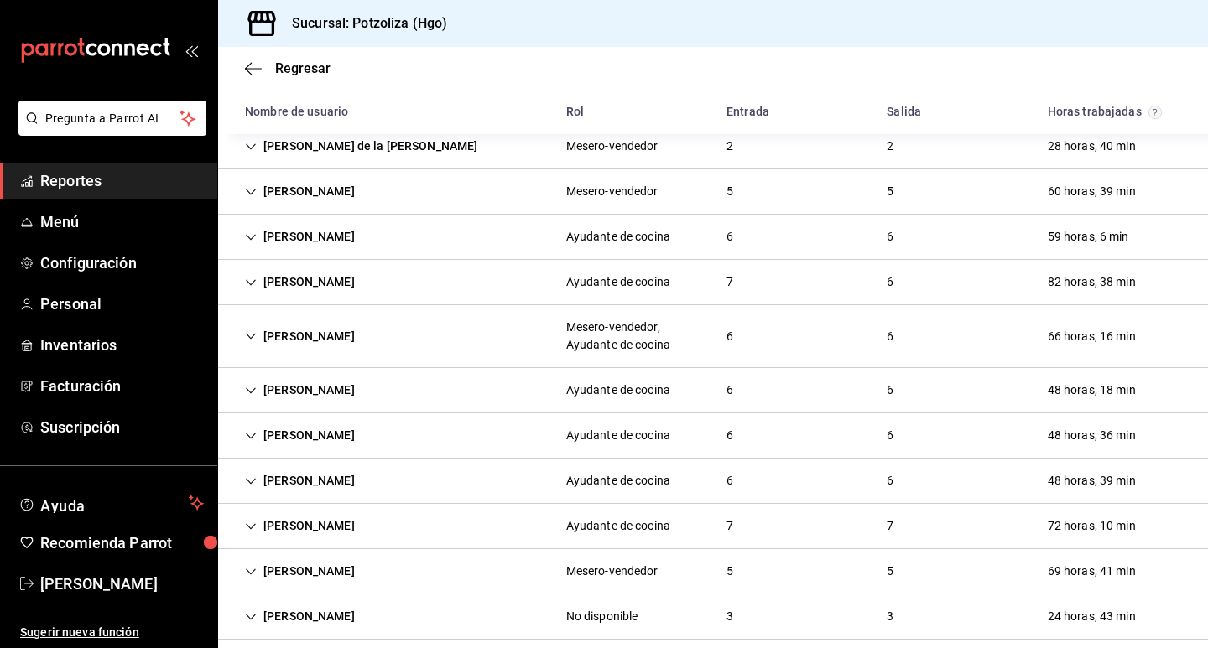
scroll to position [252, 0]
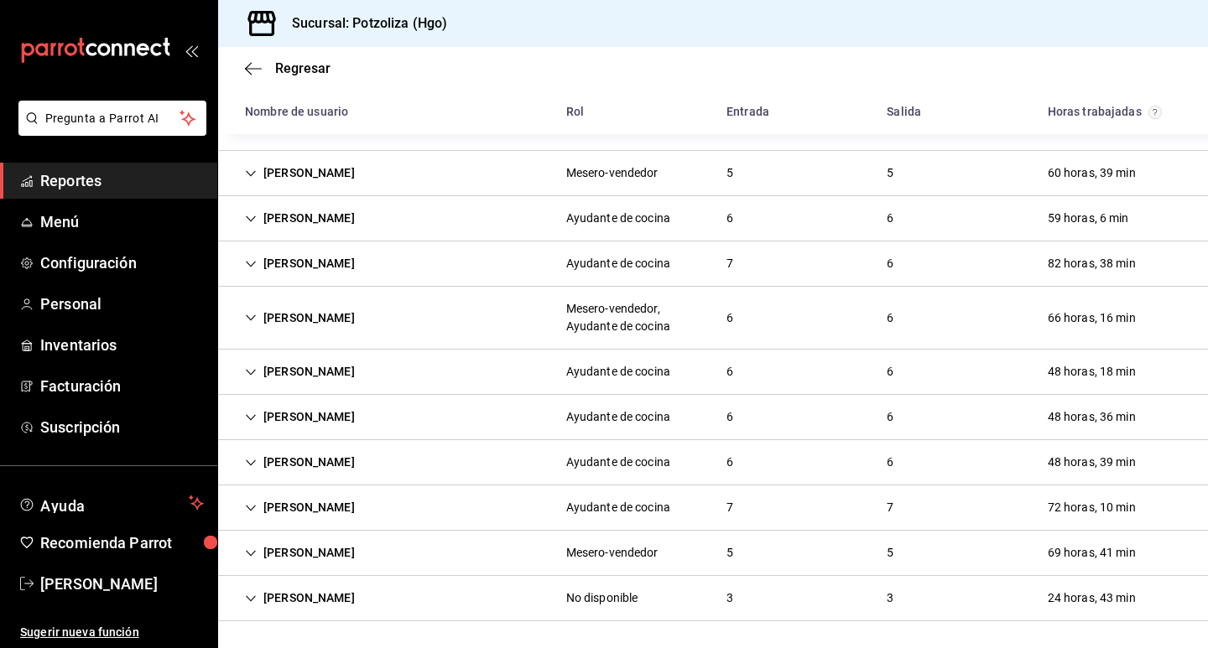
click at [255, 553] on icon "Cell" at bounding box center [251, 554] width 12 height 12
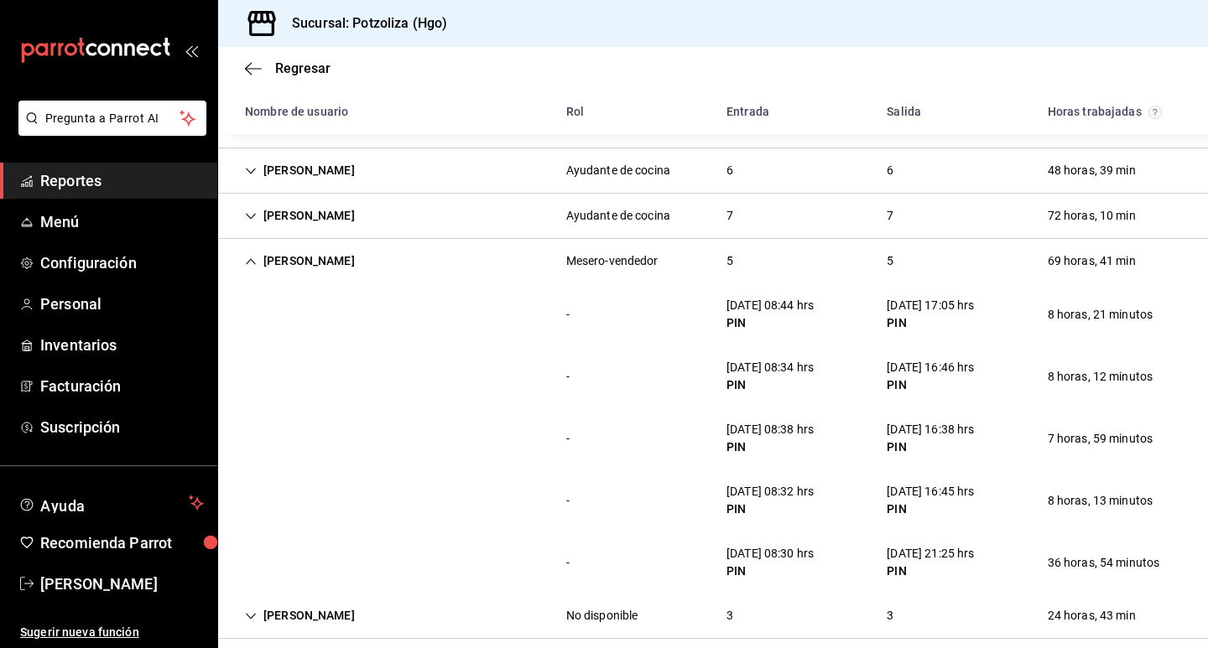
scroll to position [561, 0]
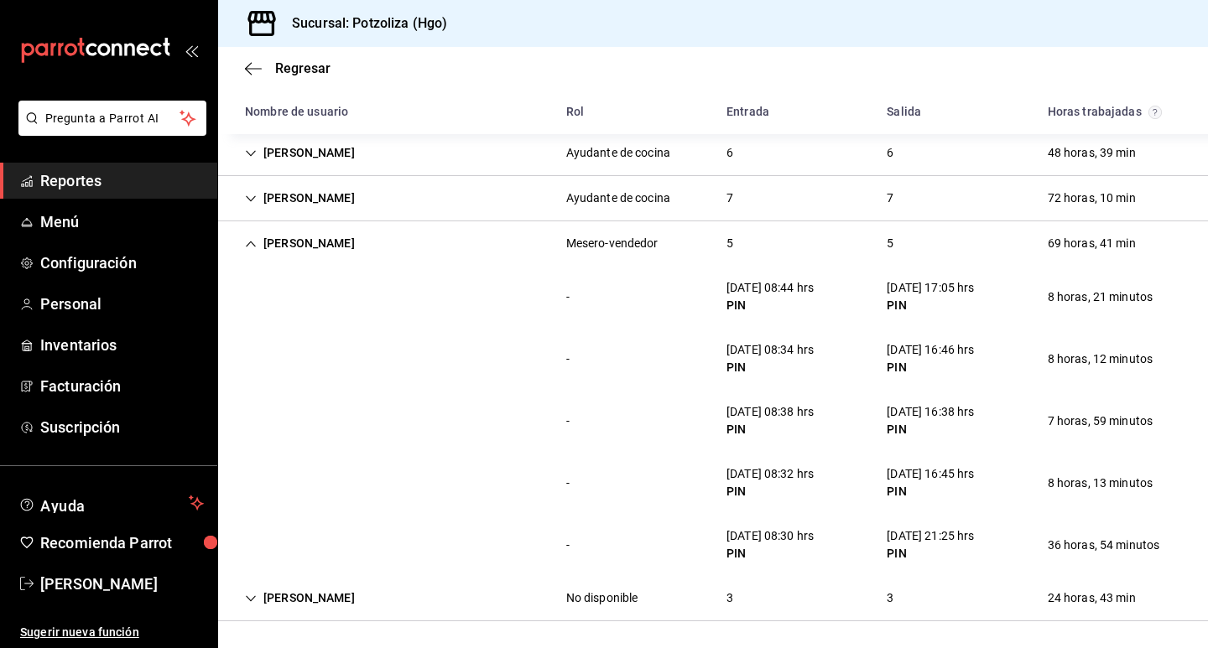
click at [253, 594] on icon "Cell" at bounding box center [251, 599] width 12 height 12
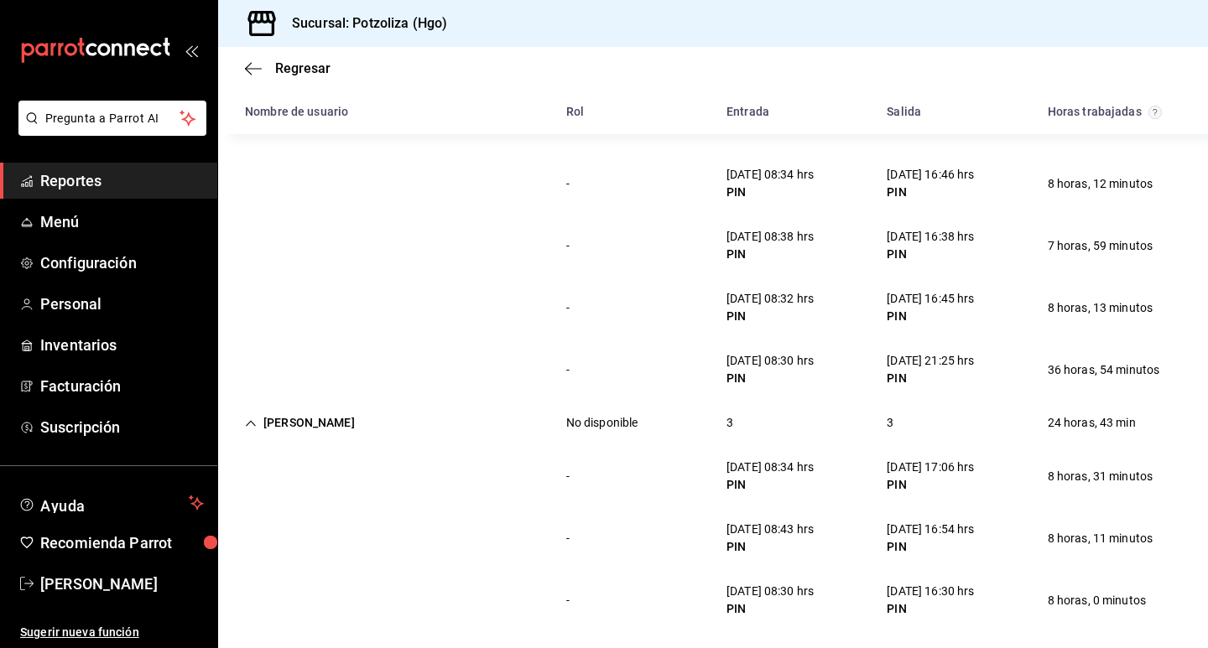
scroll to position [747, 0]
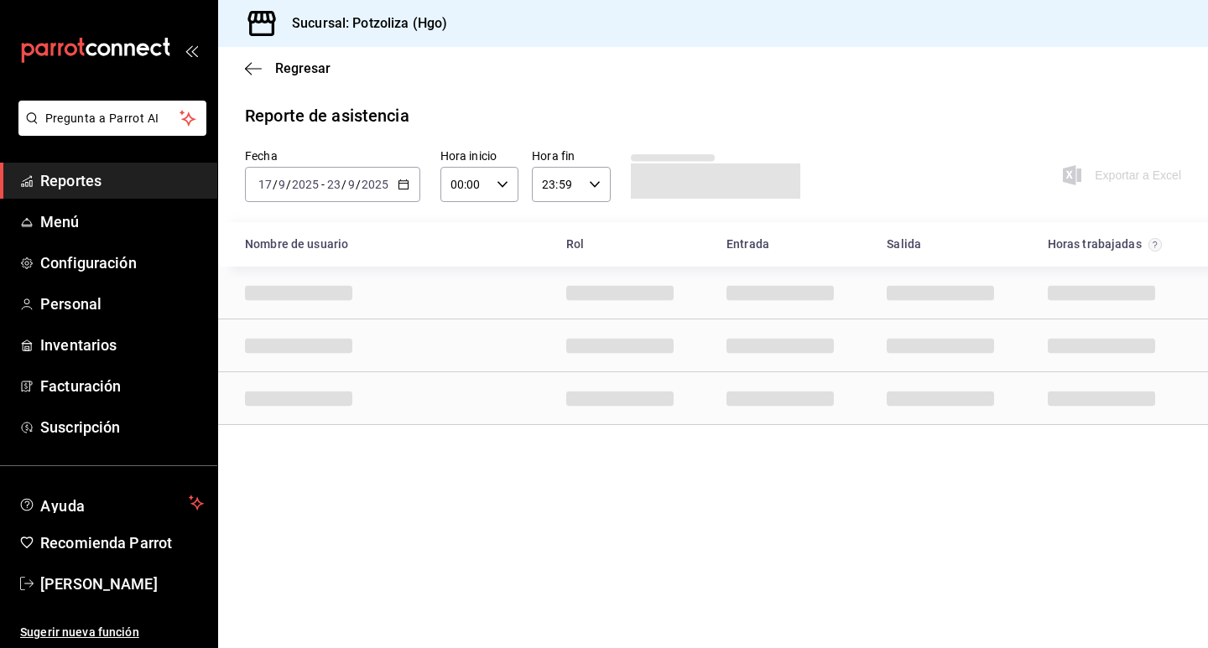
click at [398, 185] on \(Stroke\) "button" at bounding box center [403, 184] width 10 height 9
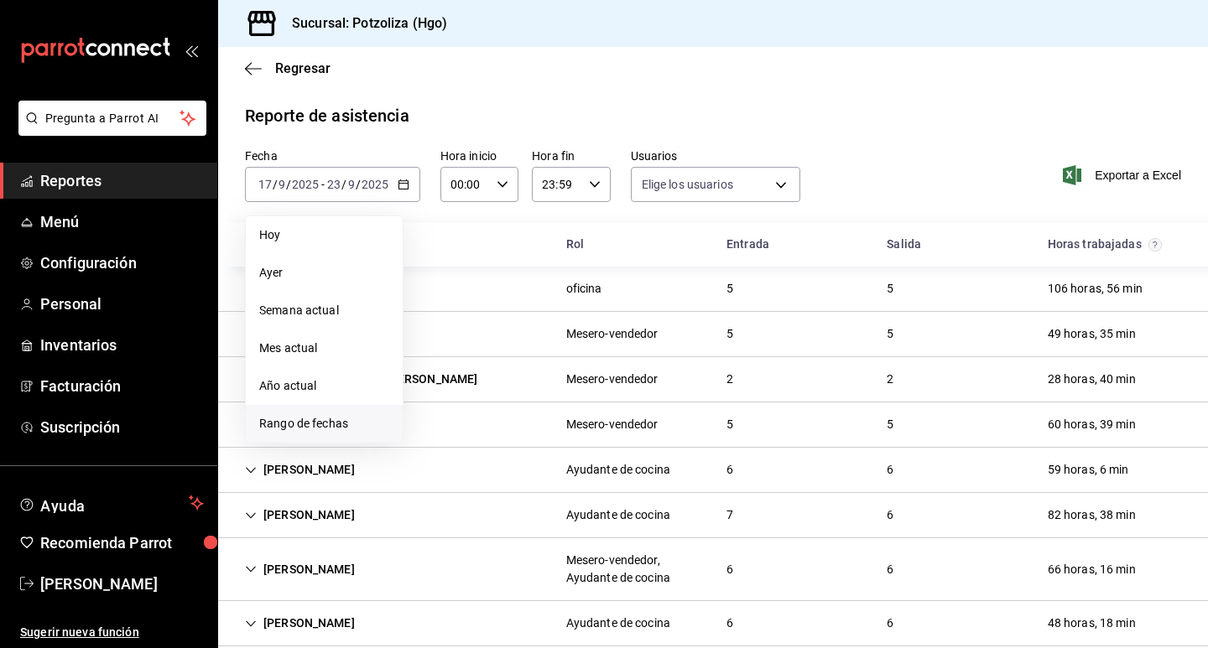
type input "2eb1ca2e-f20e-498e-958b-7cc517dcc04a,32342c36-6294-4cfc-9a60-e2ca69f57703,33c82…"
click at [272, 430] on span "Rango de fechas" at bounding box center [324, 424] width 130 height 18
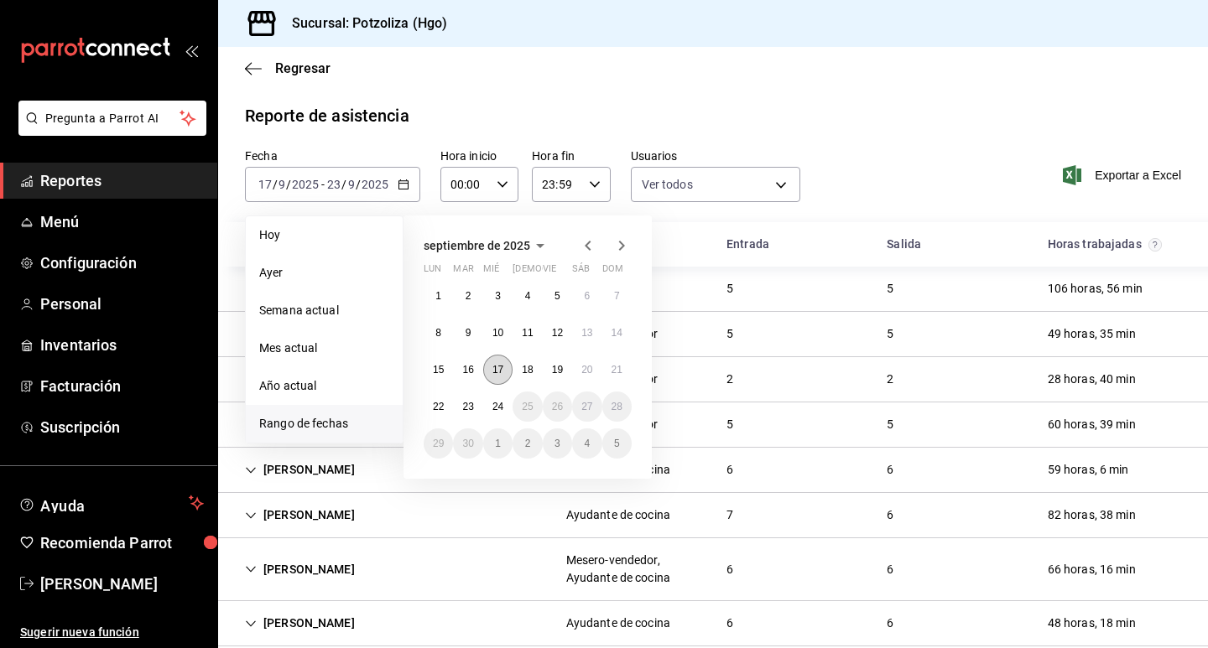
click at [496, 376] on button "17" at bounding box center [497, 370] width 29 height 30
click at [466, 411] on abbr "23" at bounding box center [467, 407] width 11 height 12
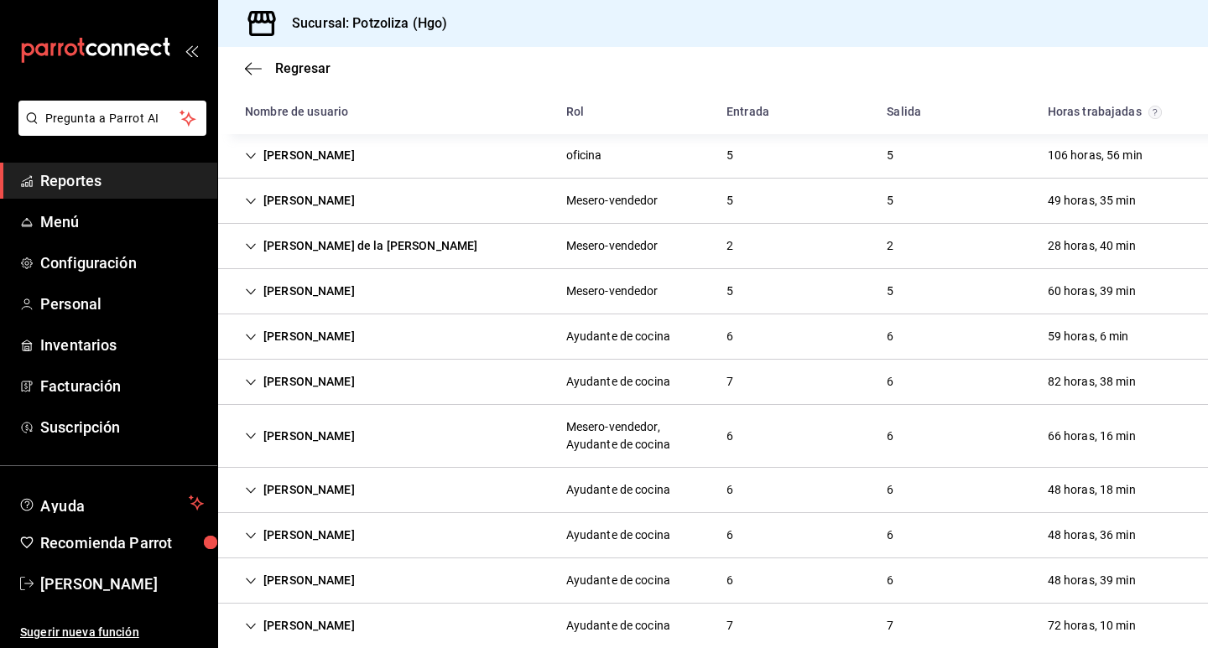
scroll to position [252, 0]
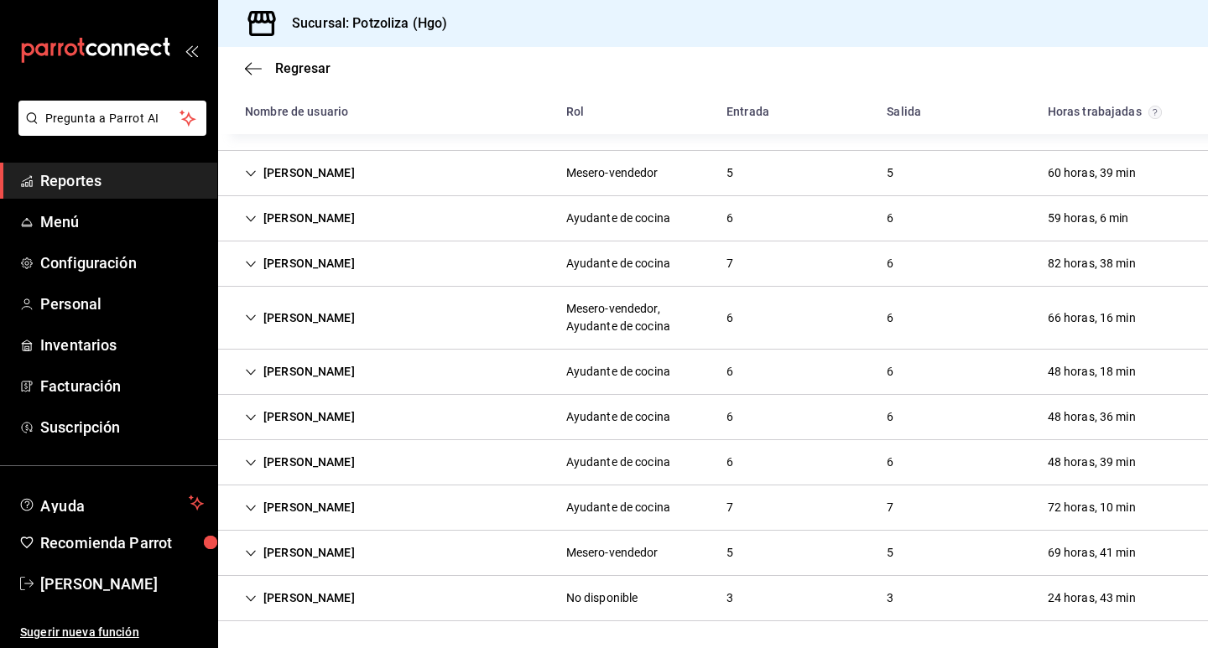
click at [253, 599] on icon "Cell" at bounding box center [251, 599] width 10 height 6
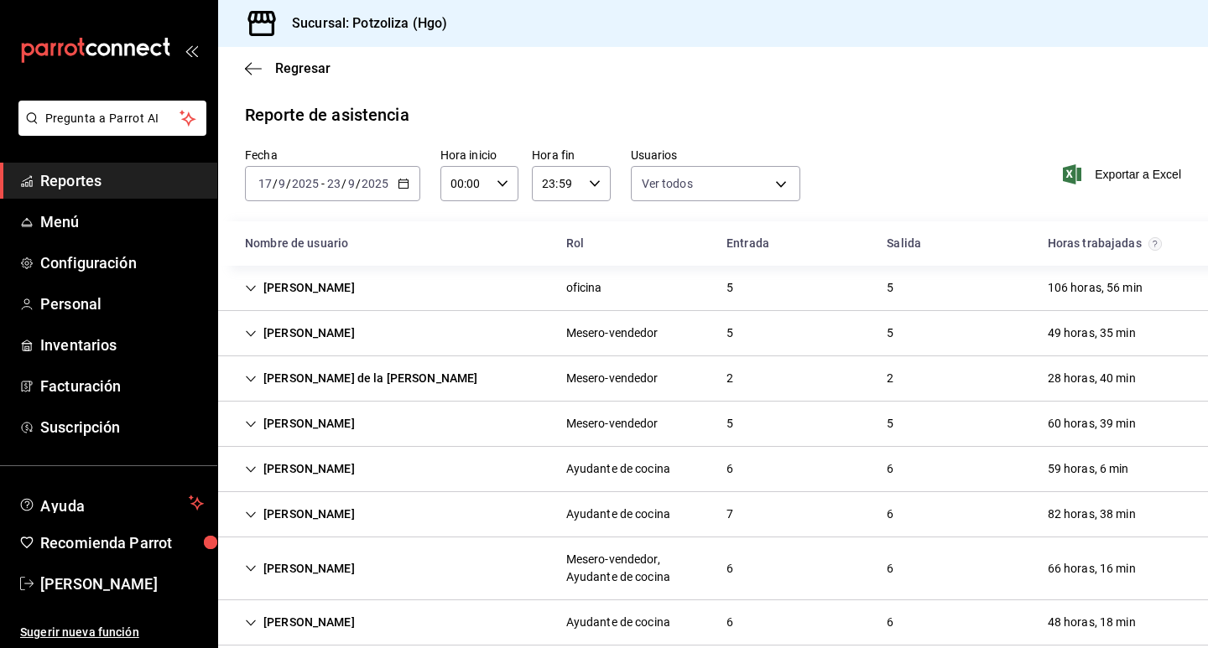
scroll to position [0, 0]
click at [254, 290] on icon "Cell" at bounding box center [251, 290] width 12 height 12
